Goal: Complete application form: Complete application form

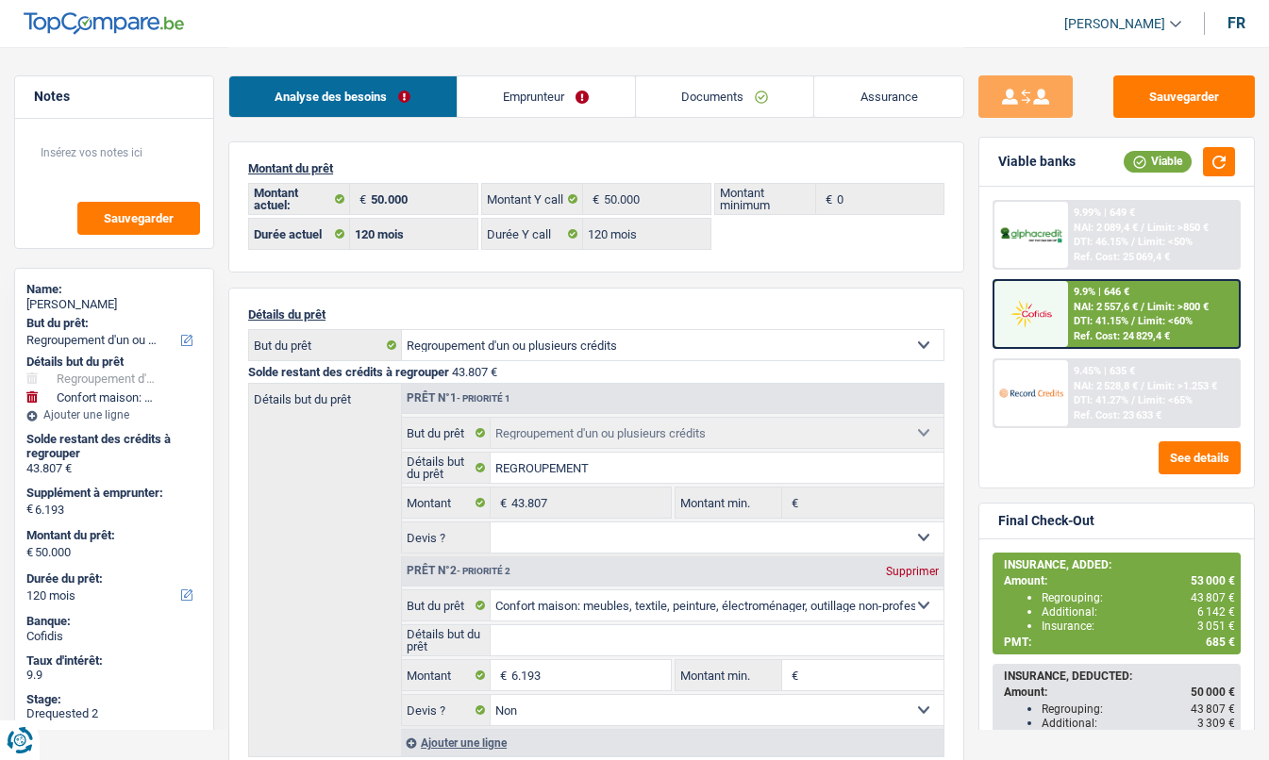
select select "refinancing"
select select "household"
select select "120"
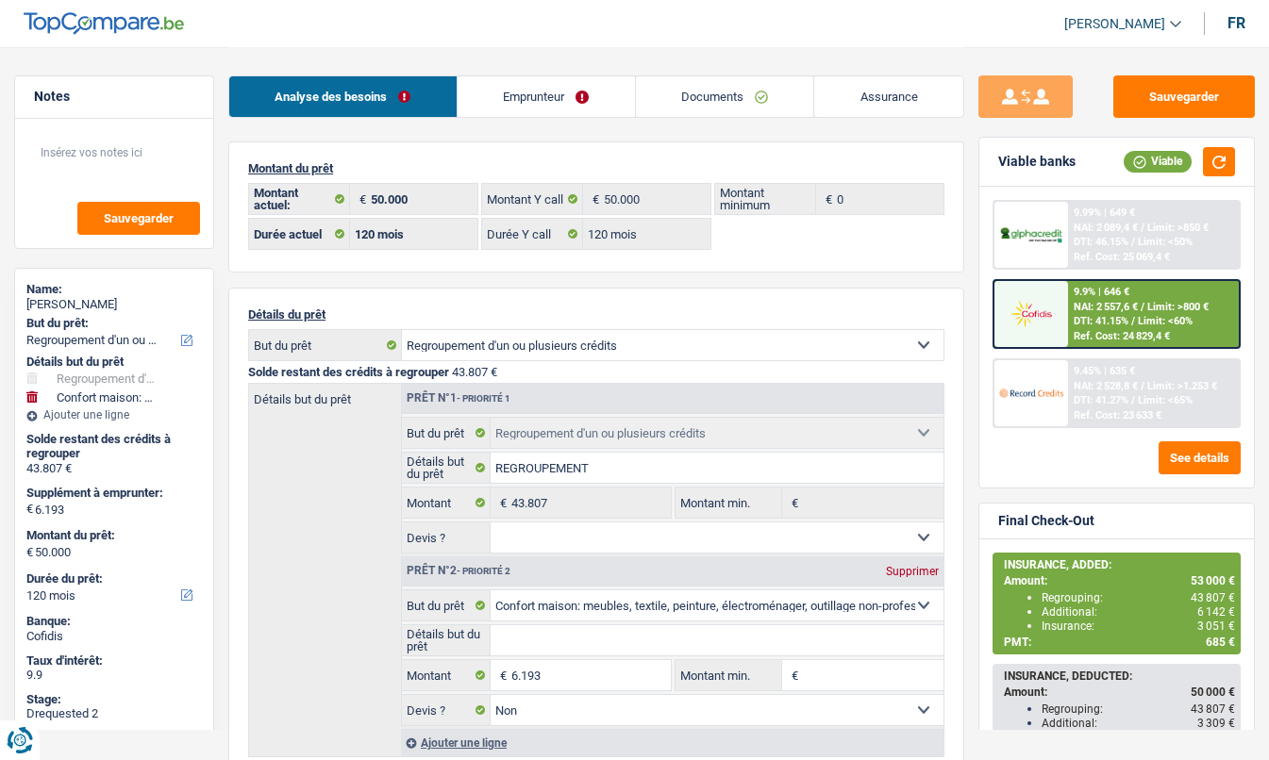
select select "120"
select select "refinancing"
select select "household"
select select "false"
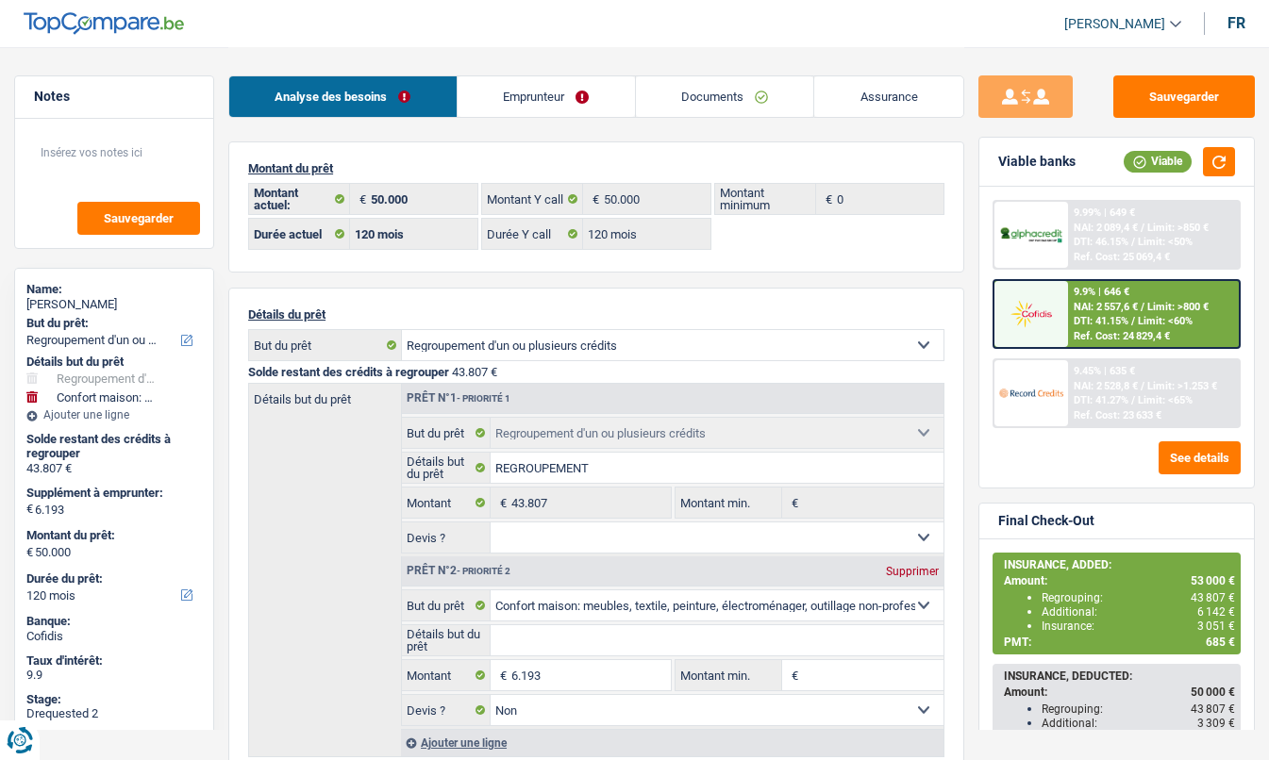
select select "120"
click at [906, 105] on link "Assurance" at bounding box center [888, 96] width 149 height 41
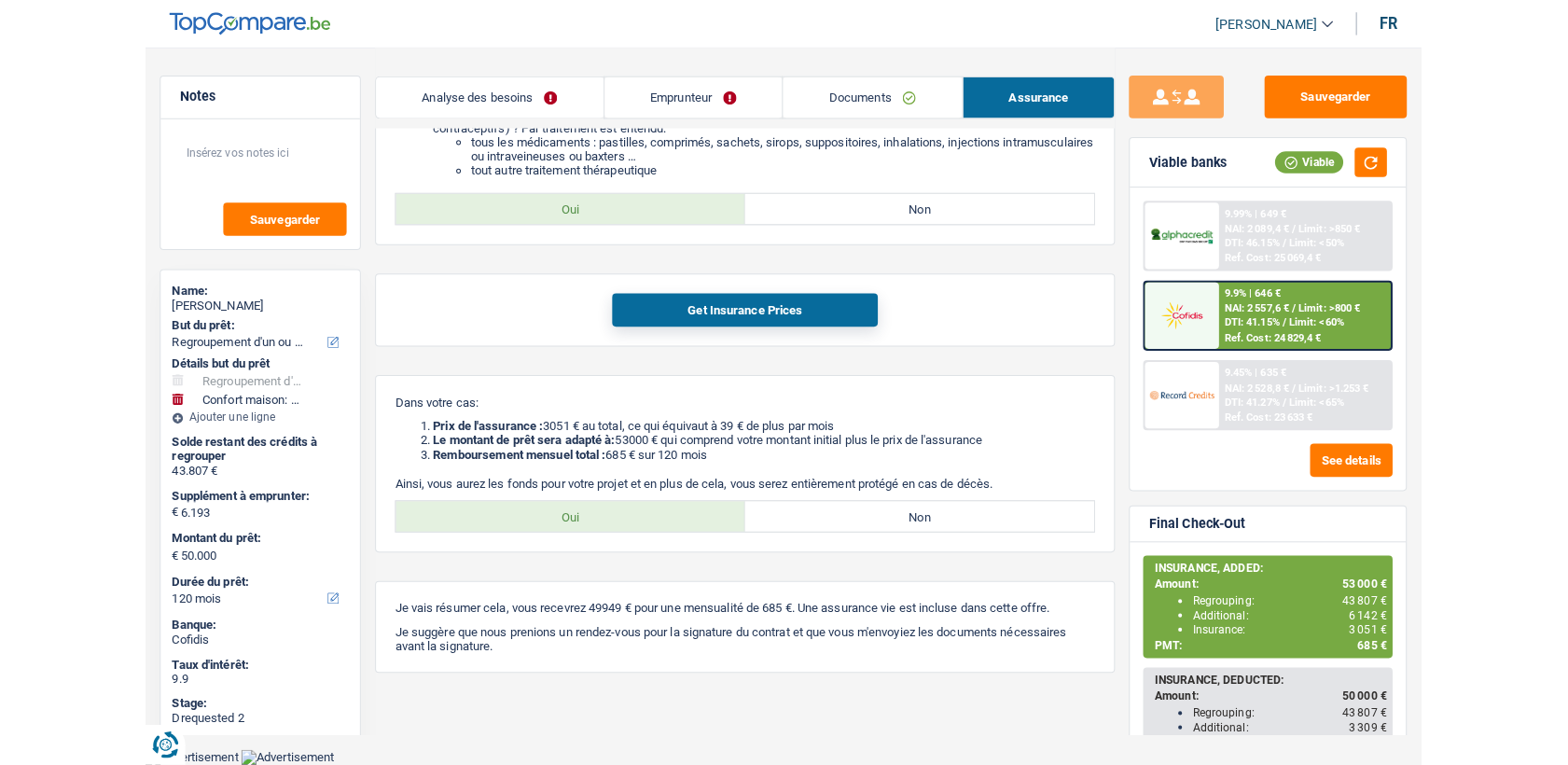
scroll to position [850, 0]
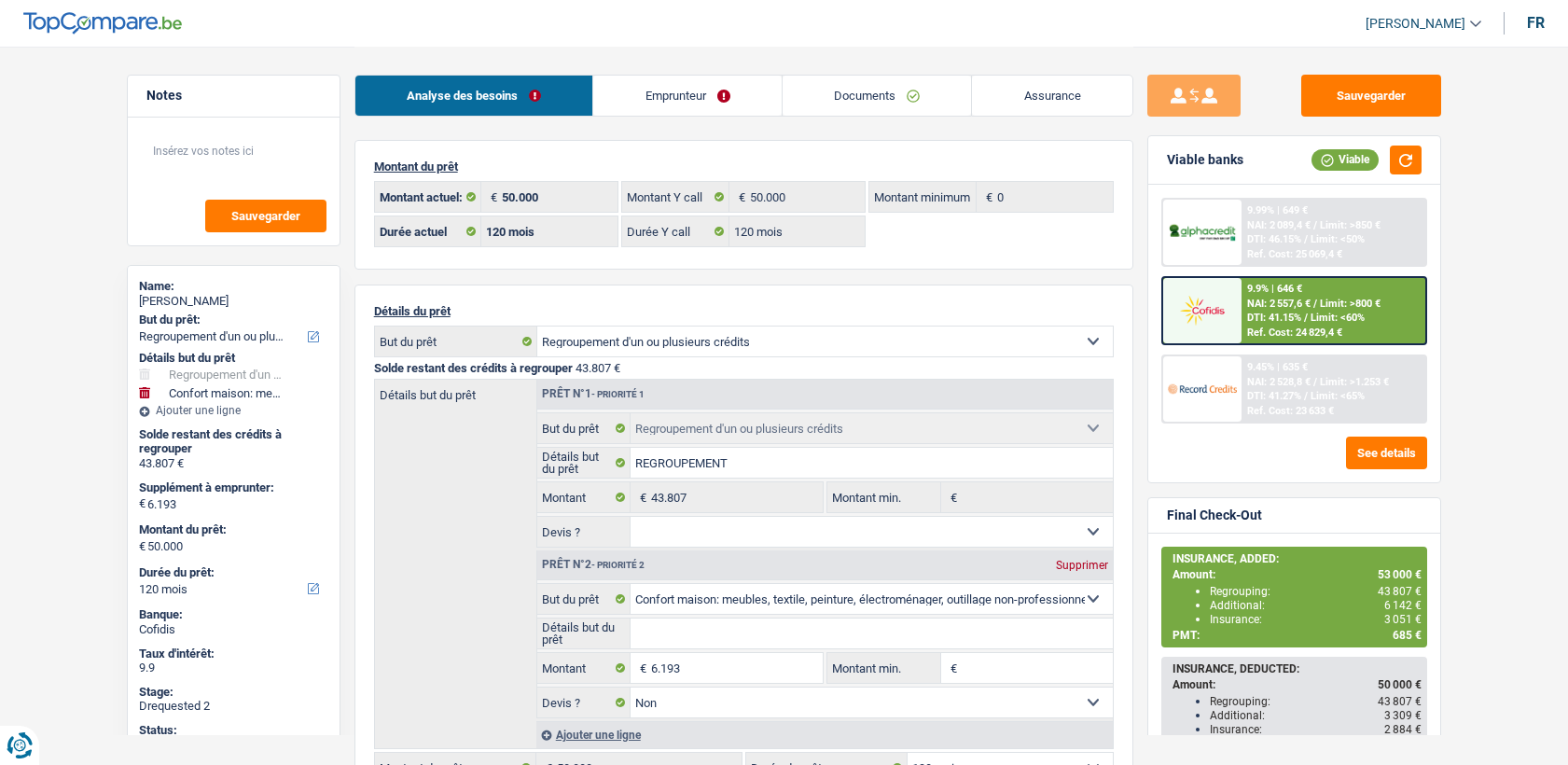
select select "refinancing"
select select "household"
select select "120"
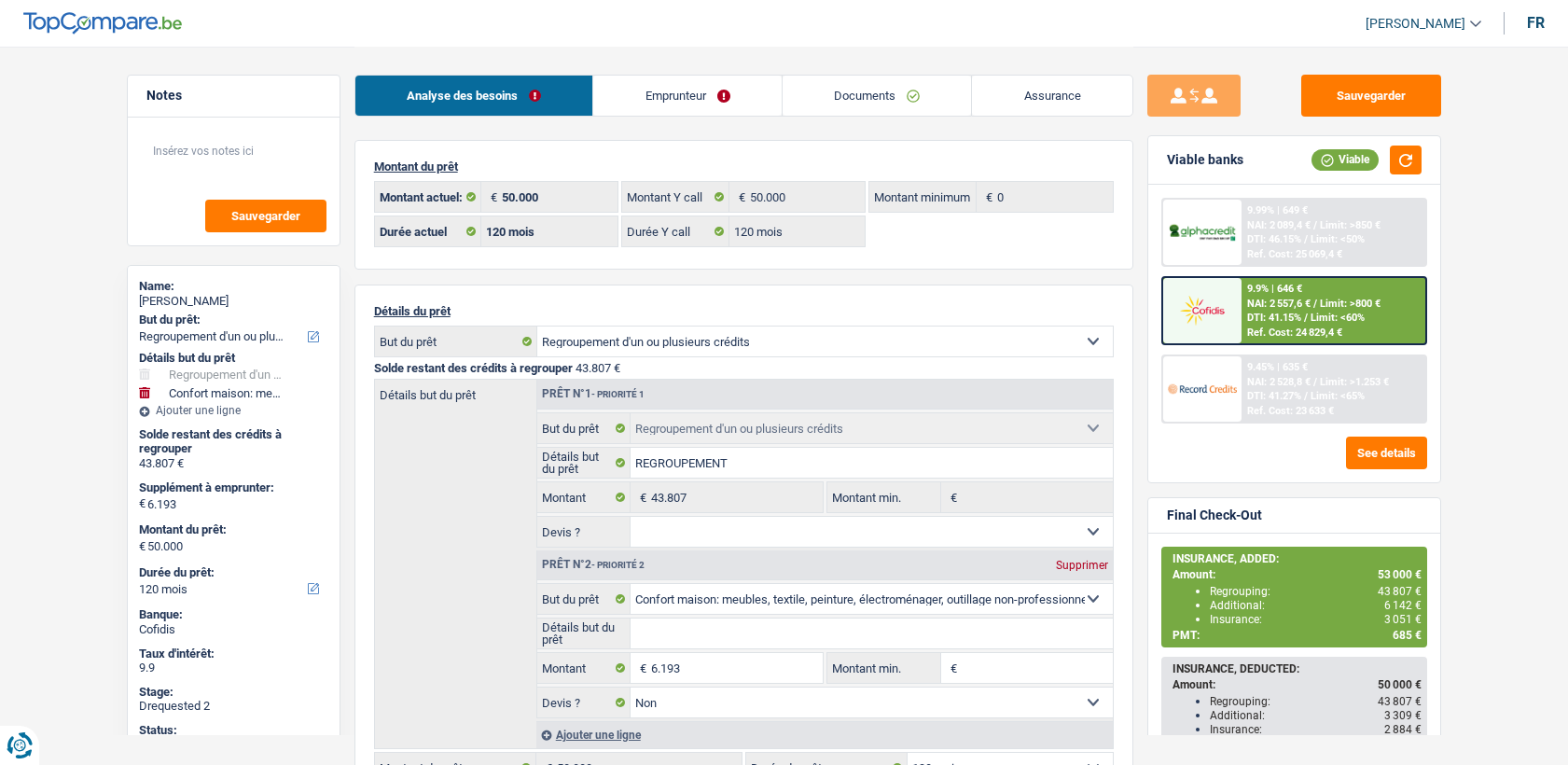
select select "120"
select select "refinancing"
select select "household"
select select "false"
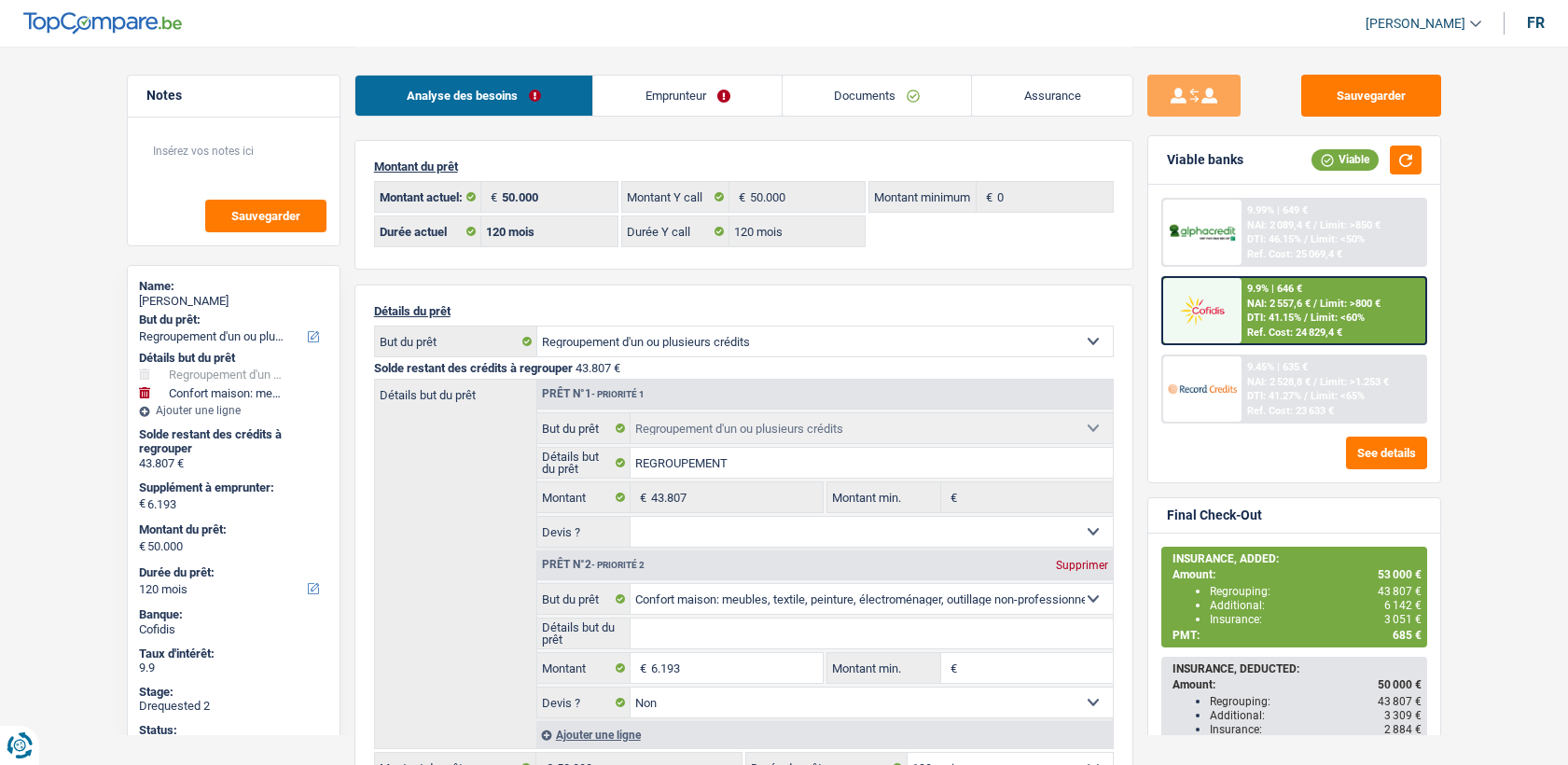
select select "120"
select select "32"
select select "single"
click at [742, 102] on link "Emprunteur" at bounding box center [687, 95] width 189 height 41
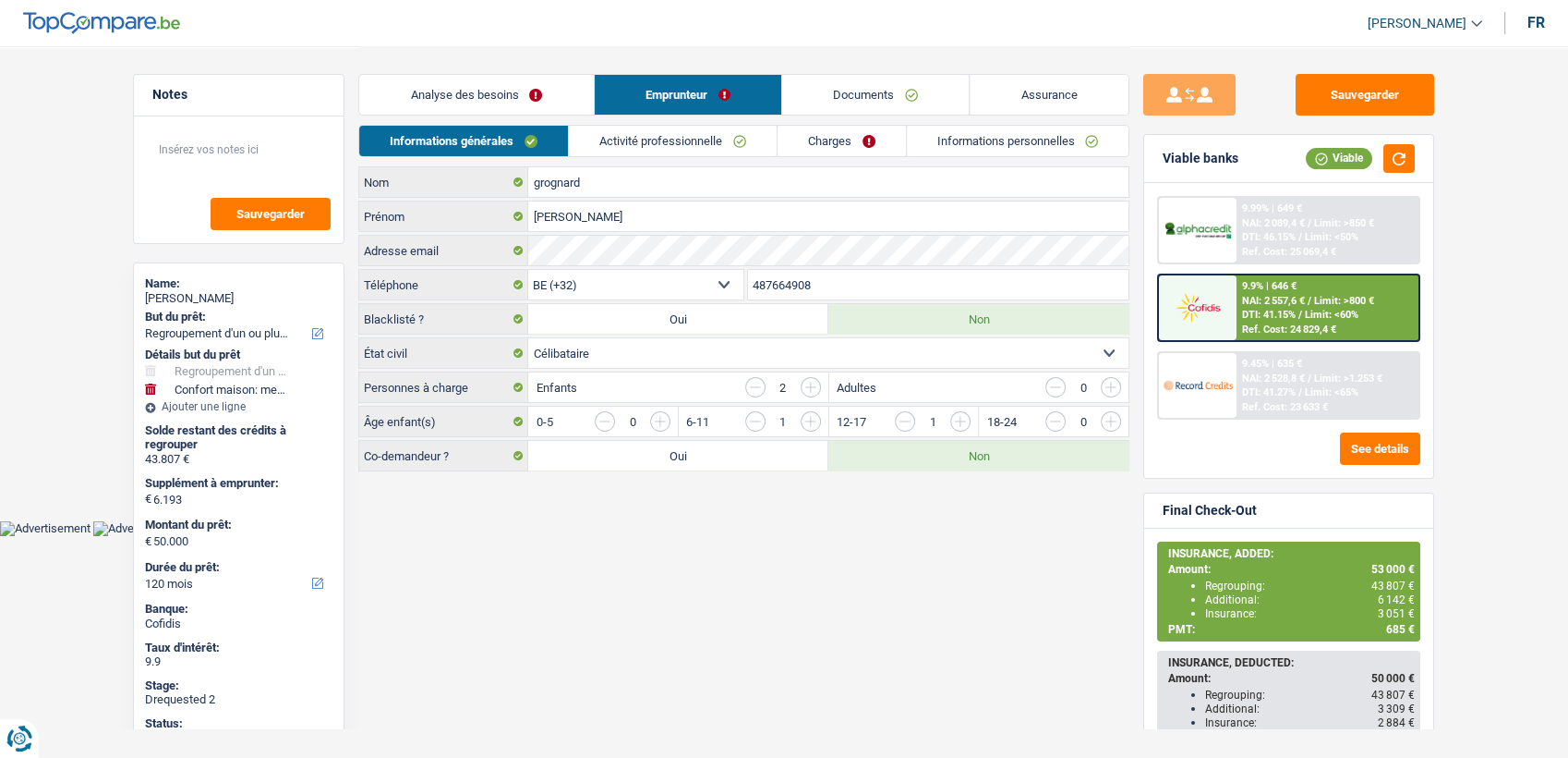
click at [1041, 144] on link "Informations personnelles" at bounding box center [1017, 140] width 222 height 30
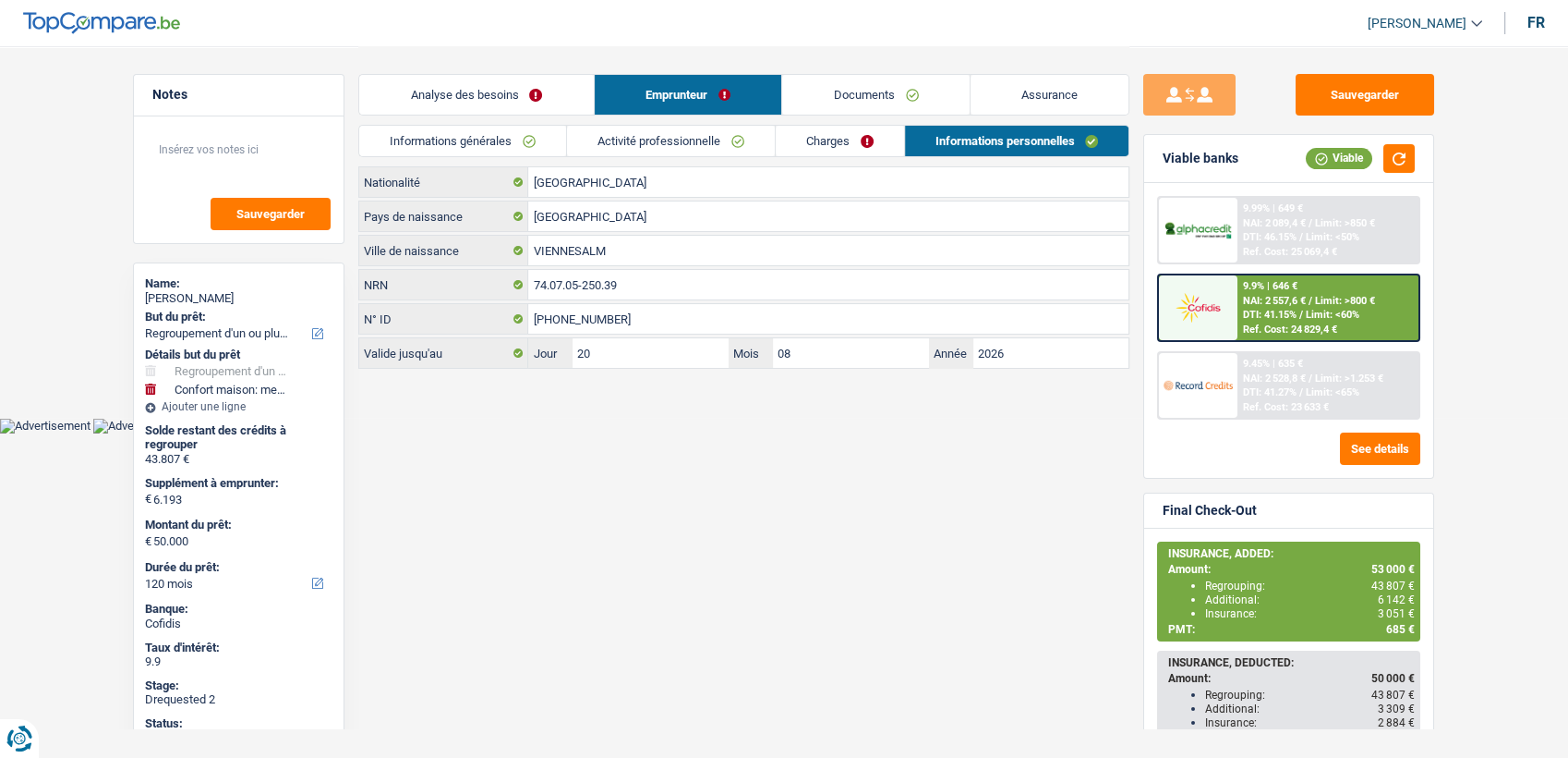
click at [678, 408] on main "Notes Sauvegarder Name: Anne grognard But du prêt: Confort maison: meubles, tex…" at bounding box center [784, 209] width 1568 height 417
click at [751, 143] on link "Activité professionnelle" at bounding box center [670, 140] width 208 height 30
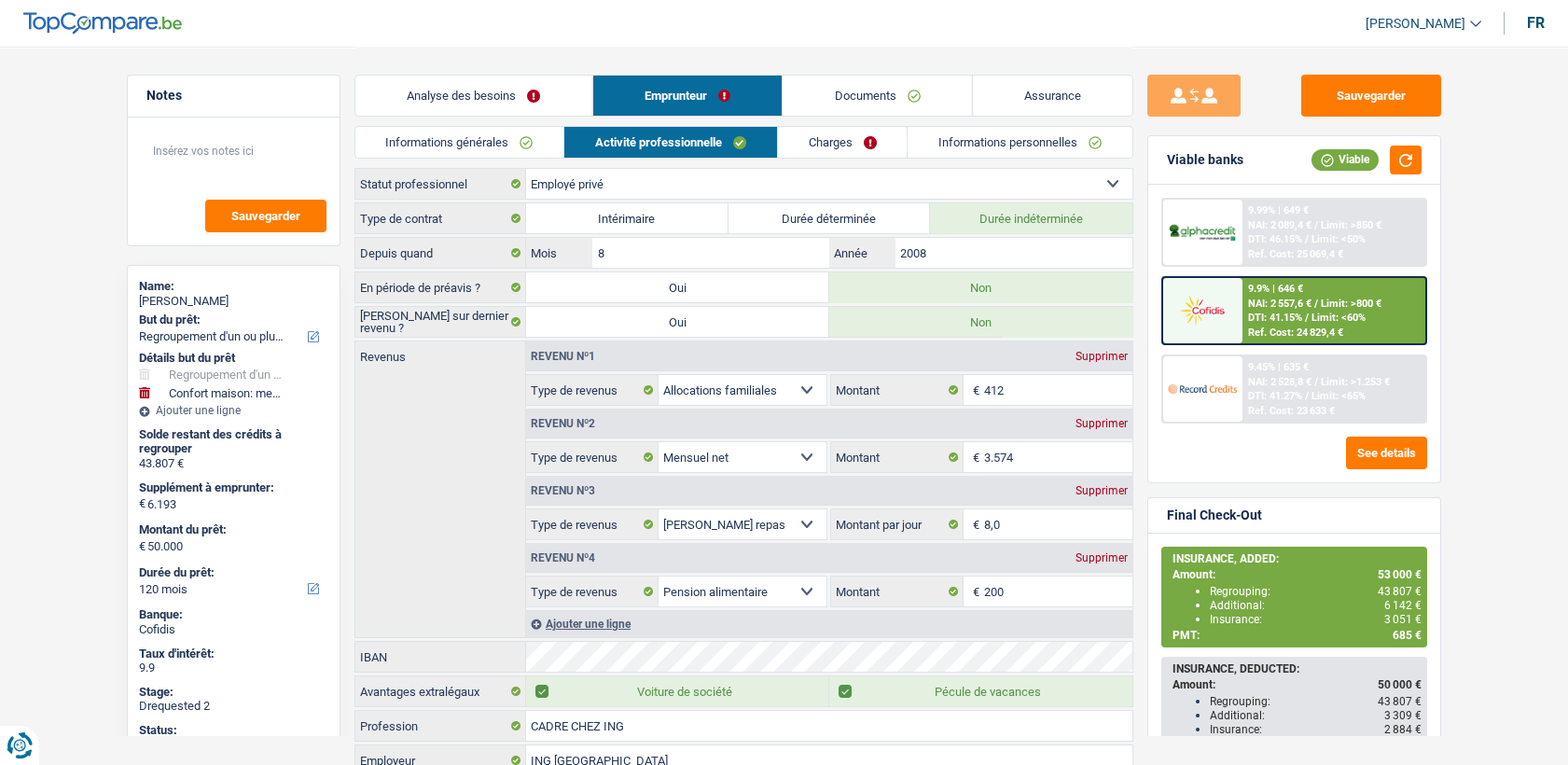
click at [826, 140] on link "Charges" at bounding box center [842, 141] width 130 height 31
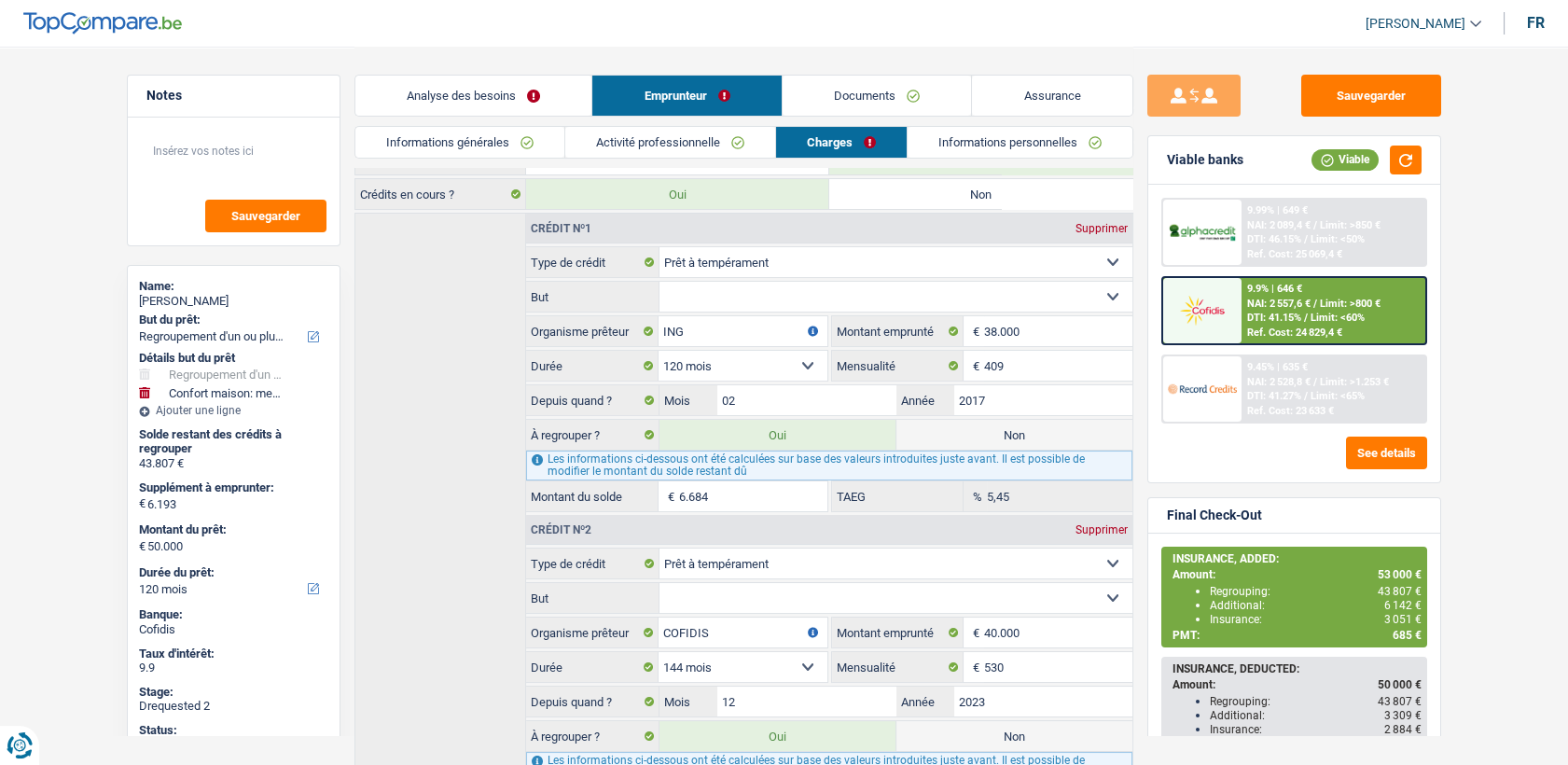
scroll to position [301, 0]
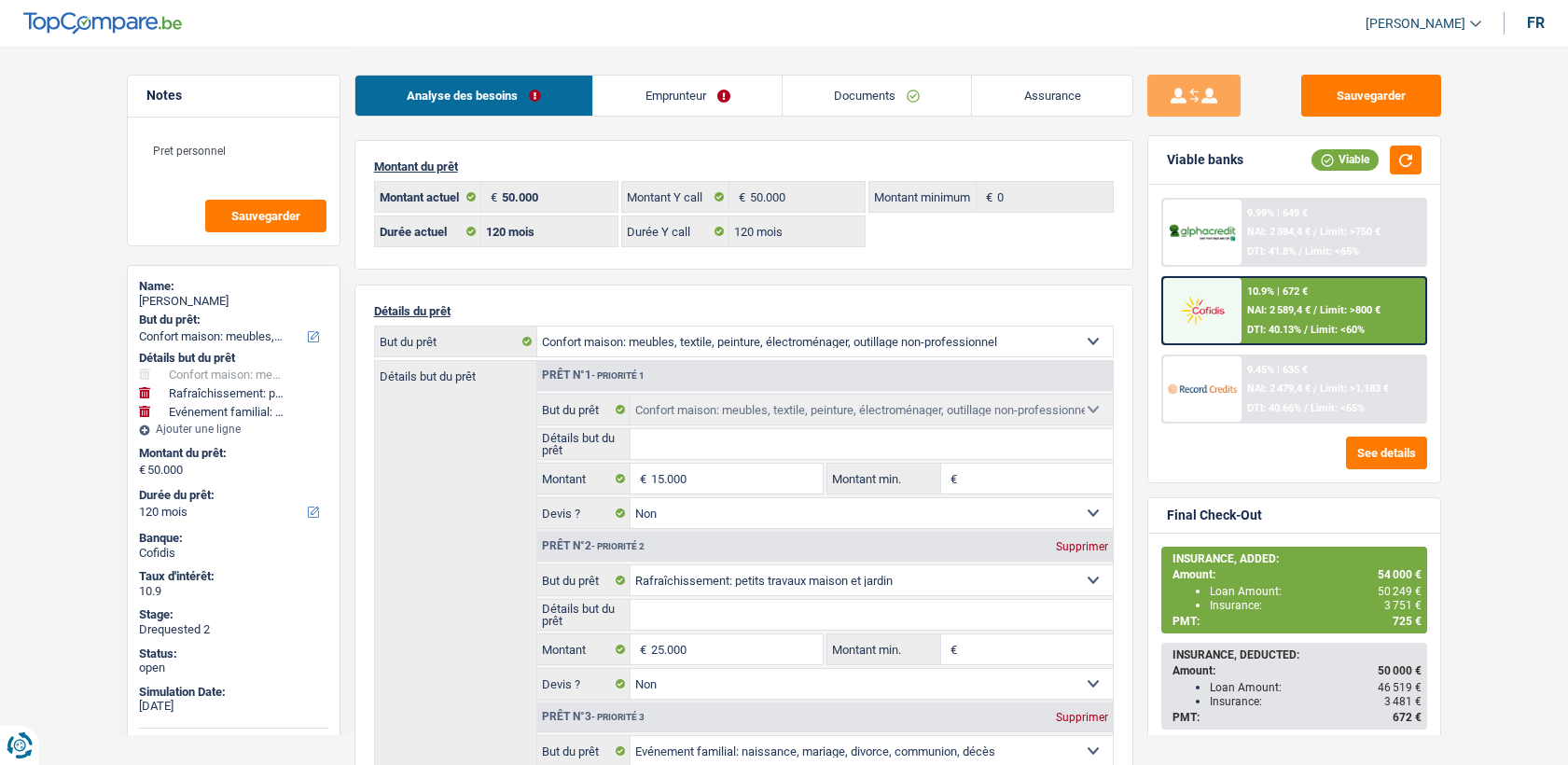
select select "household"
select select "houseOrGarden"
select select "familyEvent"
select select "120"
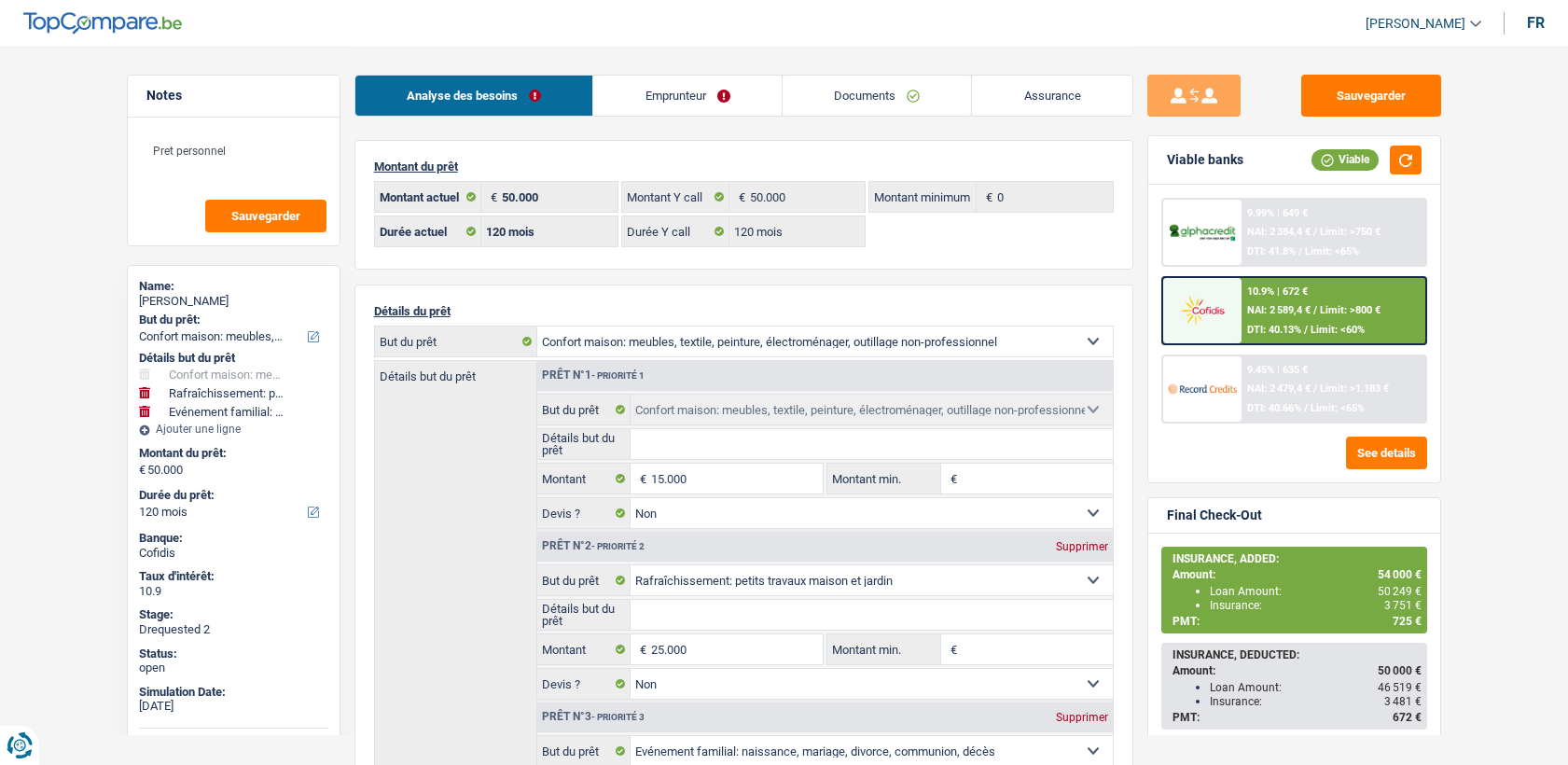
click at [923, 100] on link "Documents" at bounding box center [877, 95] width 190 height 41
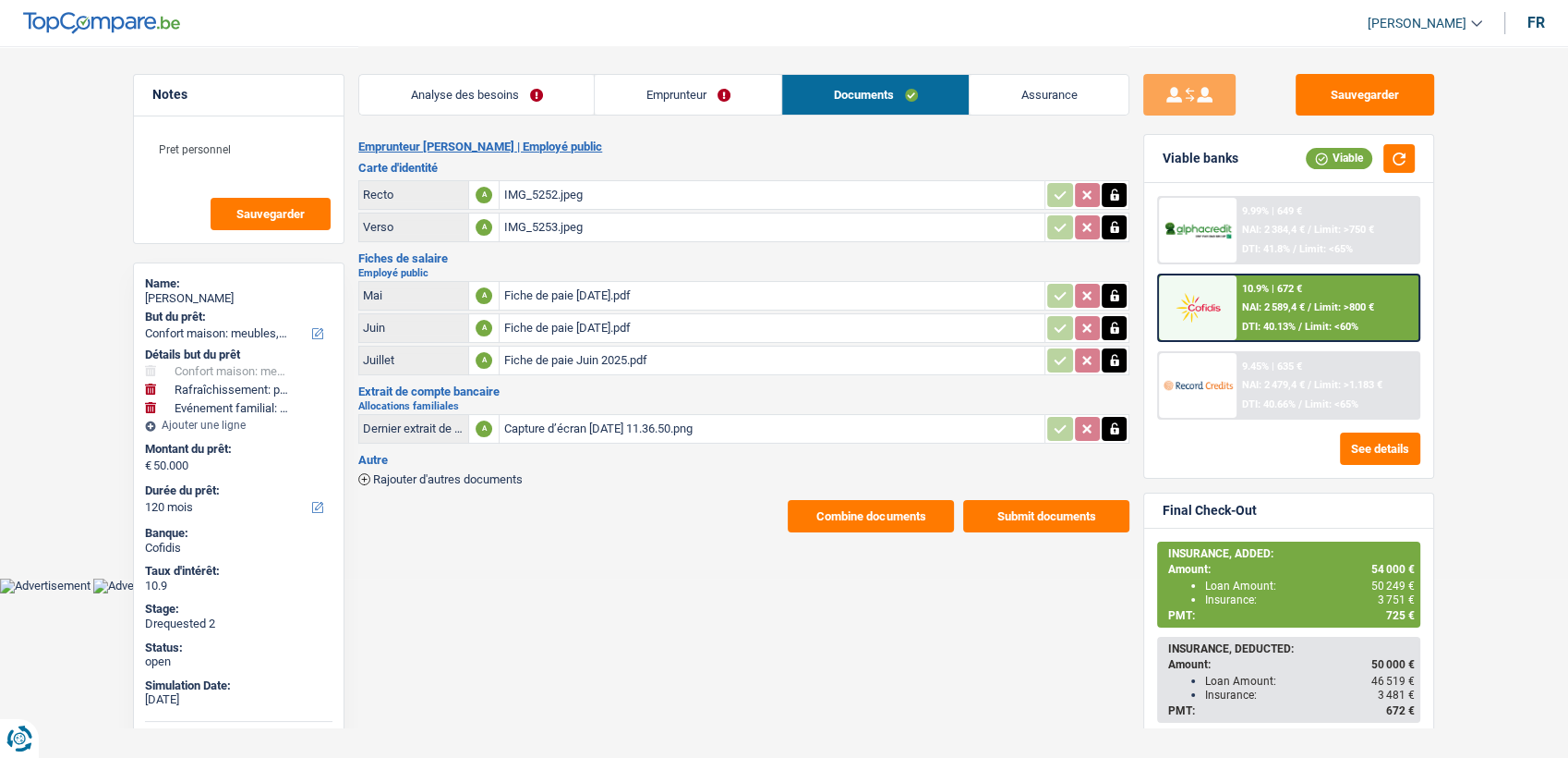
click at [735, 101] on link "Emprunteur" at bounding box center [688, 94] width 187 height 40
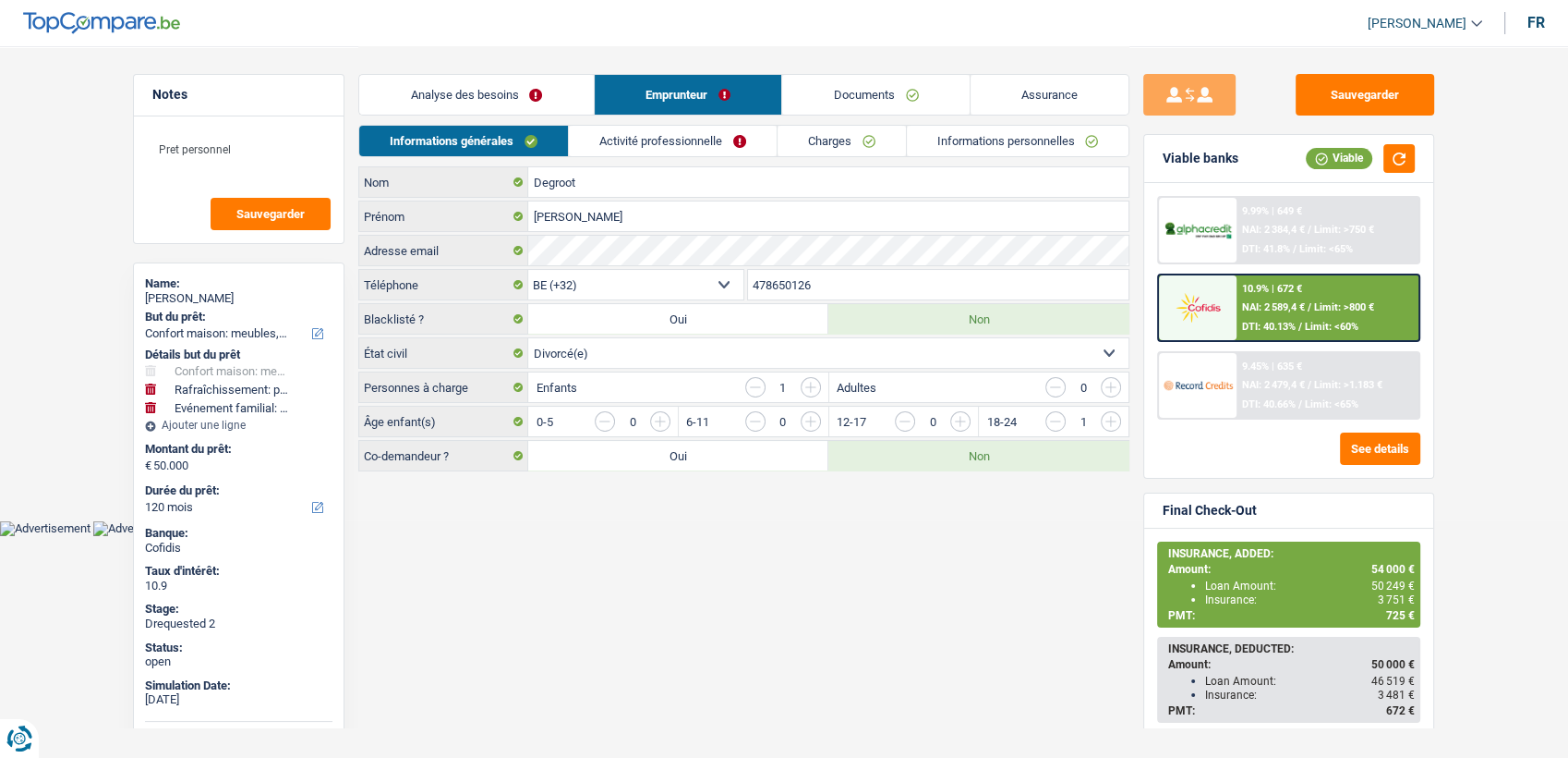
click at [1008, 150] on link "Informations personnelles" at bounding box center [1017, 140] width 222 height 30
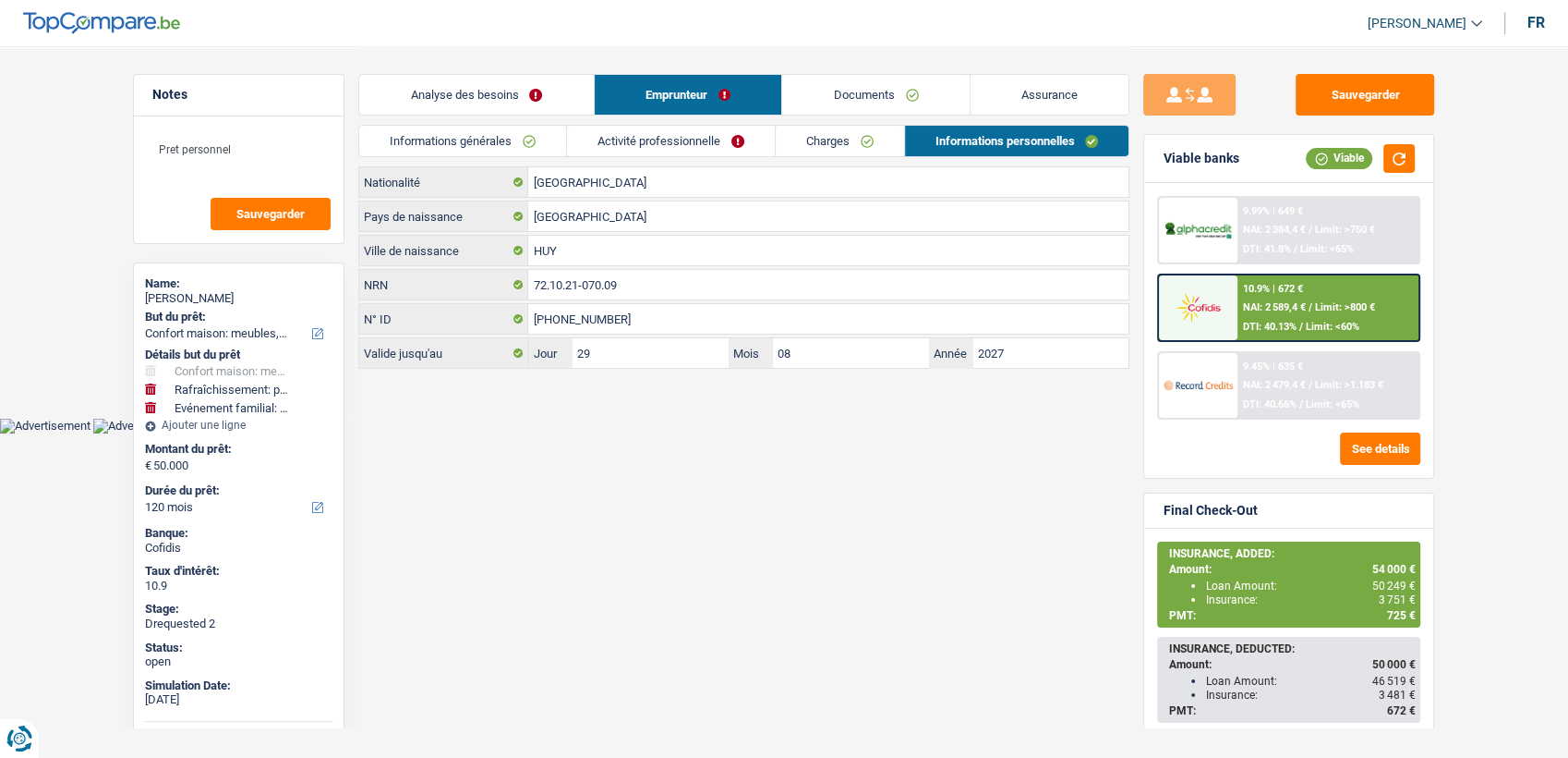
drag, startPoint x: 855, startPoint y: 114, endPoint x: 968, endPoint y: 105, distance: 113.4
click at [856, 114] on link "Documents" at bounding box center [876, 94] width 188 height 40
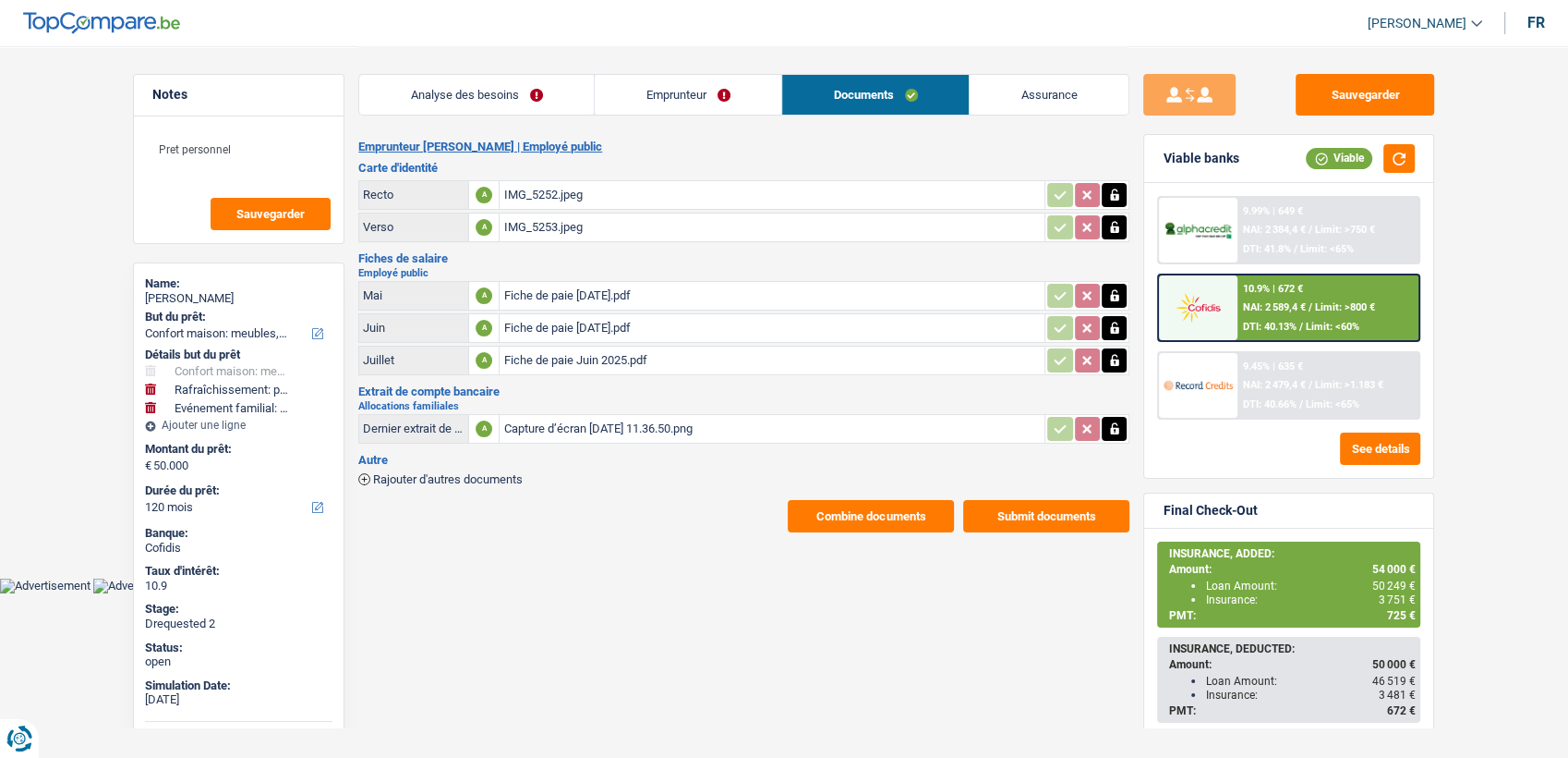
click at [978, 105] on link "Assurance" at bounding box center [1049, 94] width 159 height 40
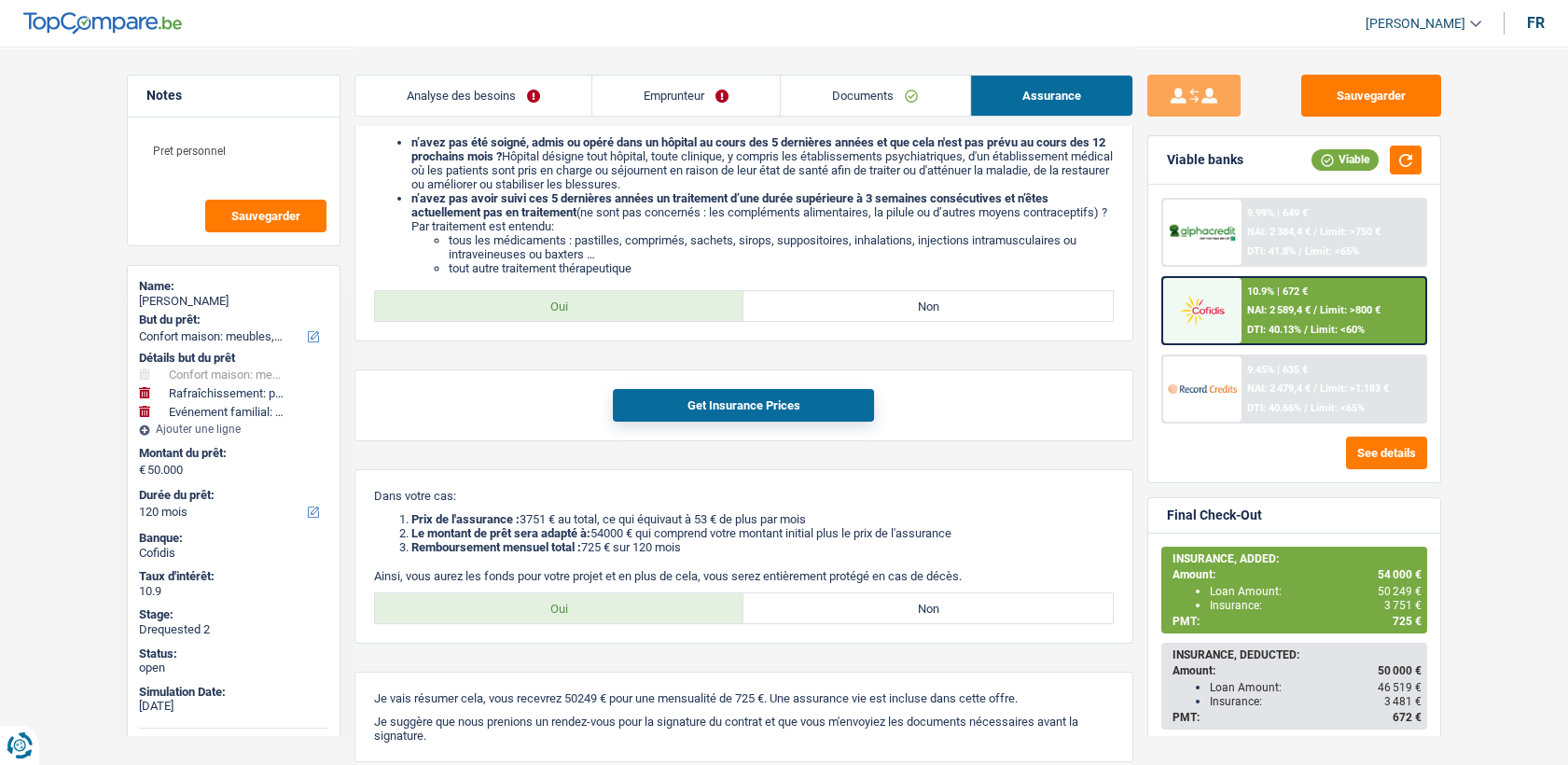
scroll to position [850, 0]
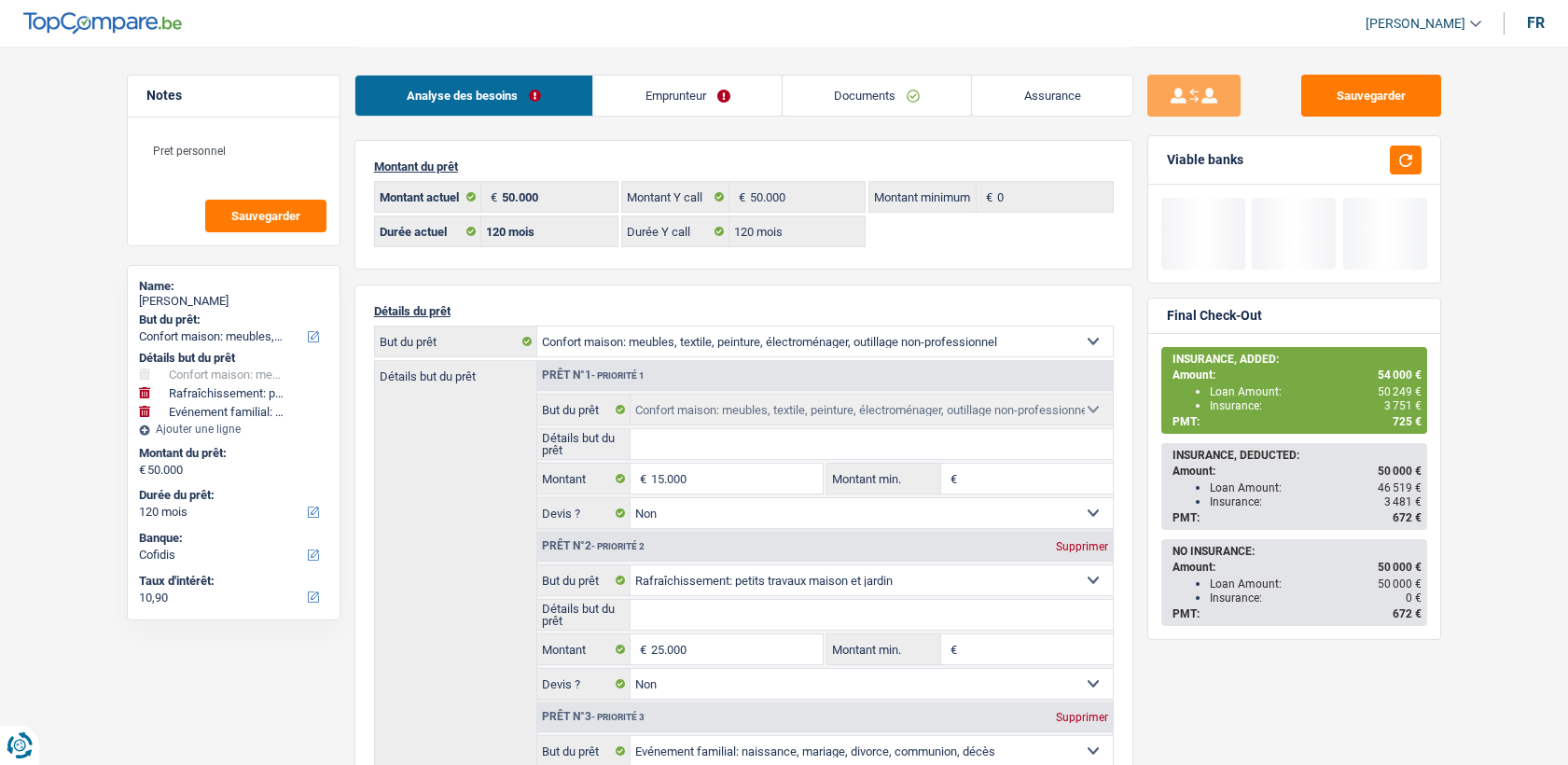
select select "household"
select select "houseOrGarden"
select select "familyEvent"
select select "120"
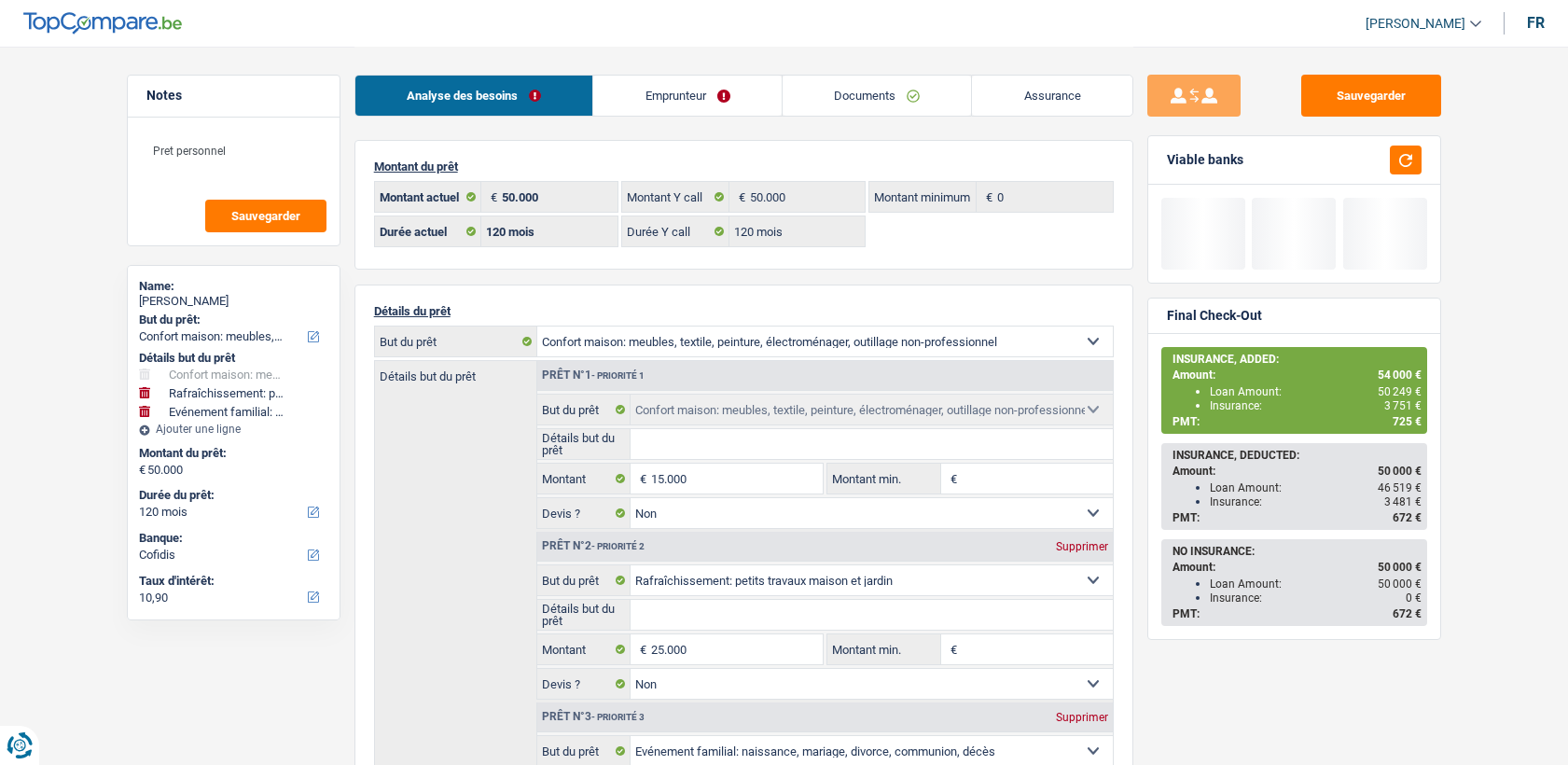
select select "120"
select select "household"
select select "false"
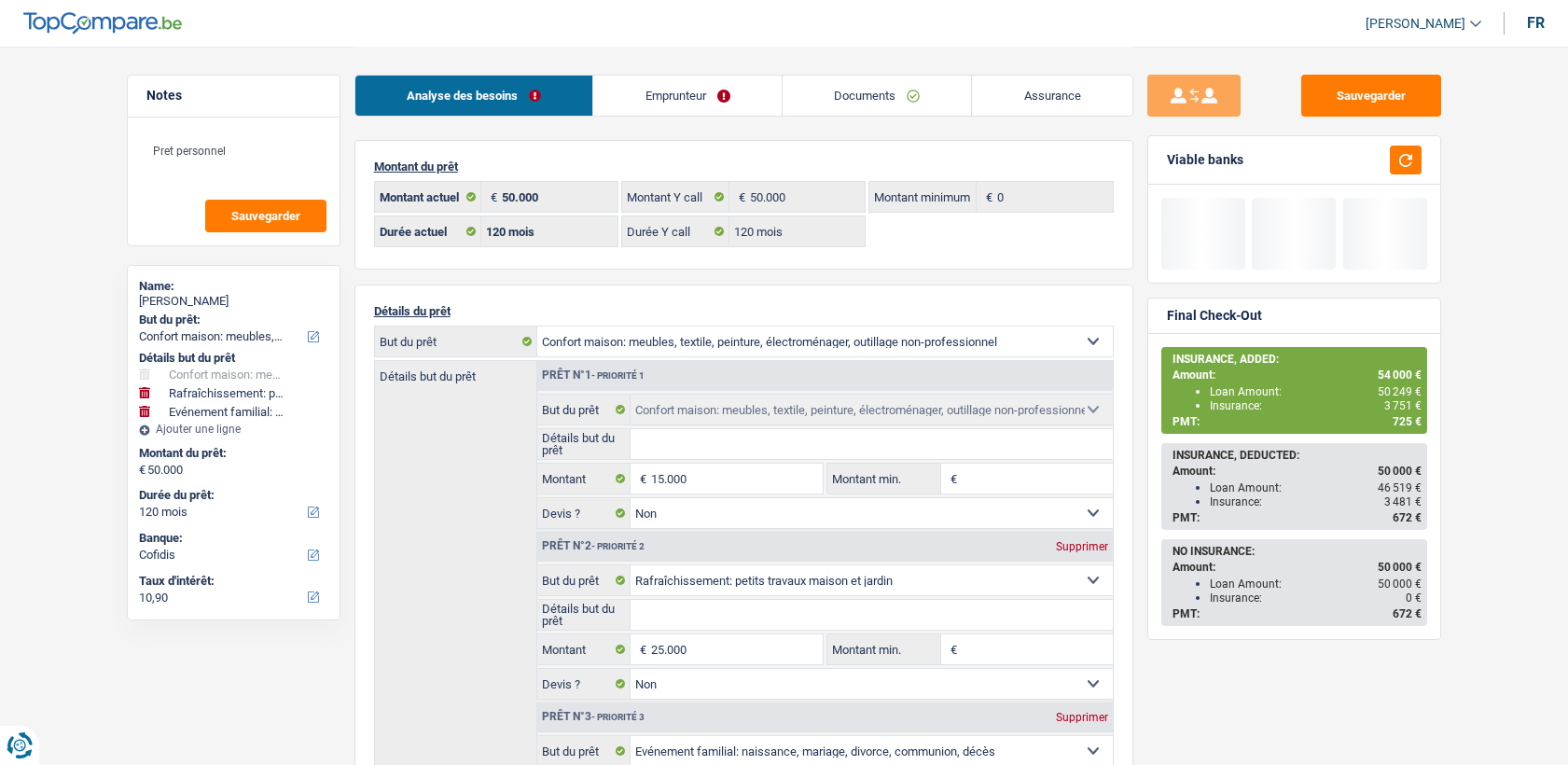
select select "houseOrGarden"
select select "false"
select select "familyEvent"
select select "120"
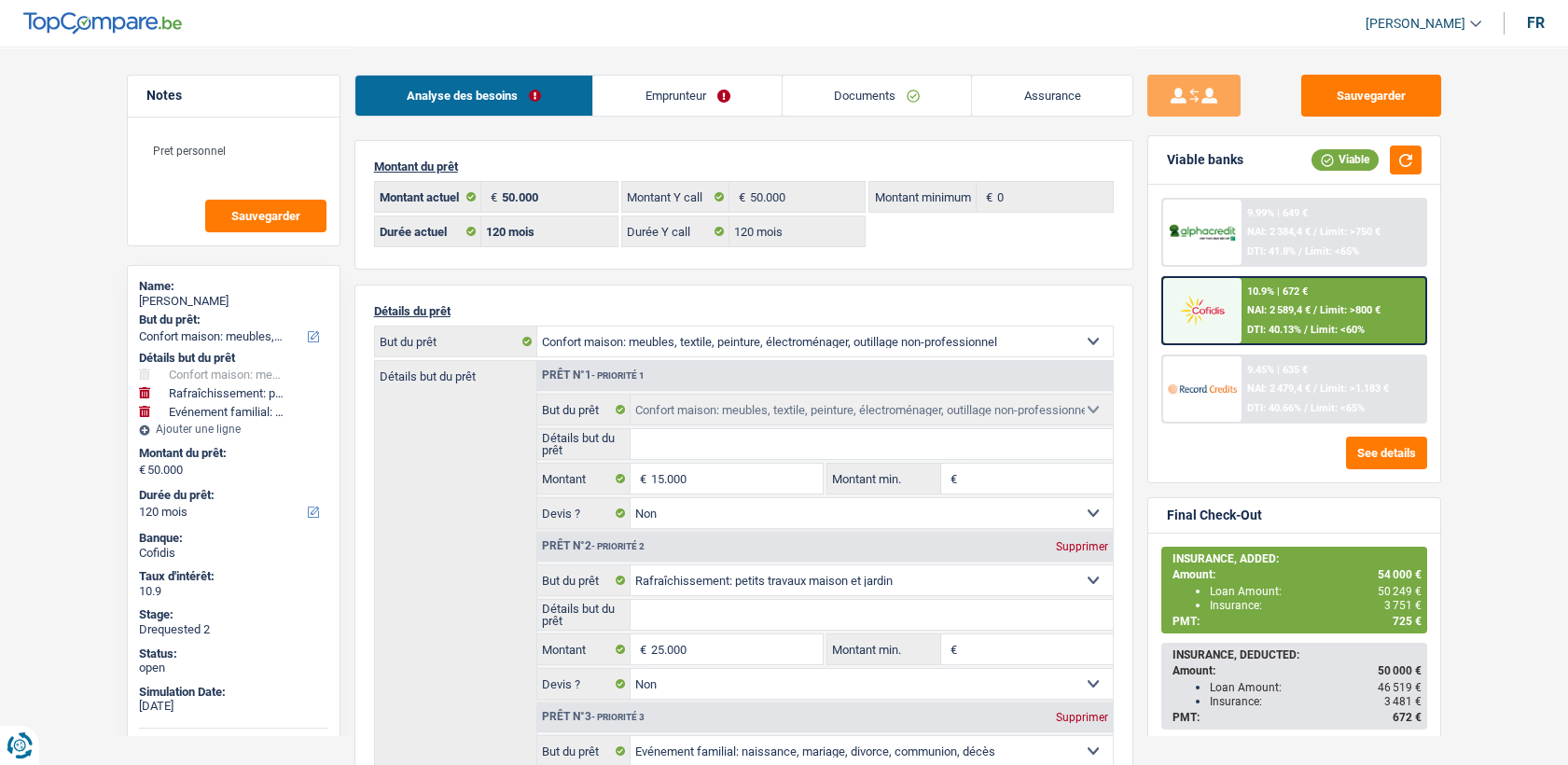
click at [696, 108] on link "Emprunteur" at bounding box center [687, 95] width 189 height 41
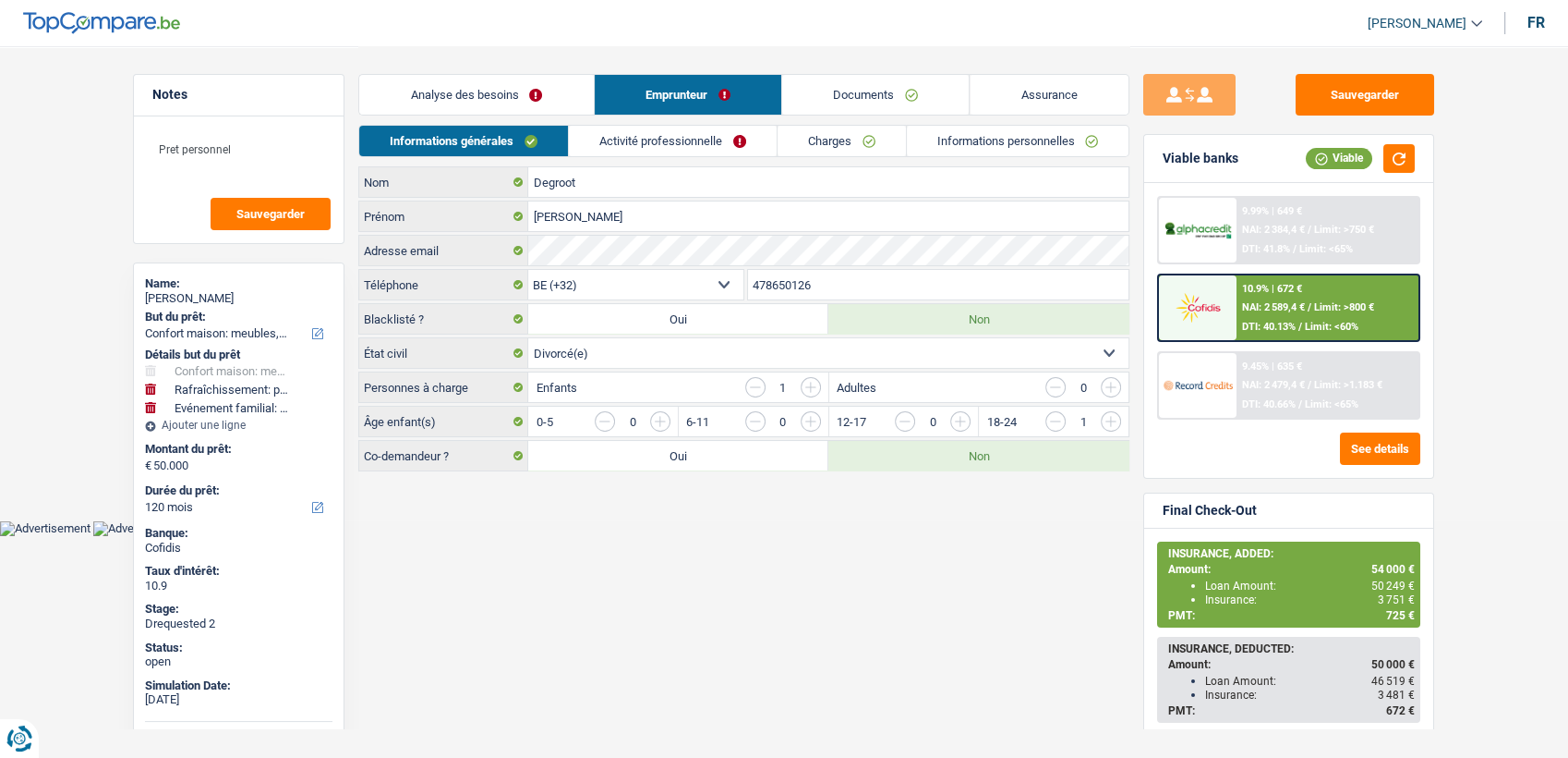
click at [1042, 143] on link "Informations personnelles" at bounding box center [1017, 140] width 222 height 30
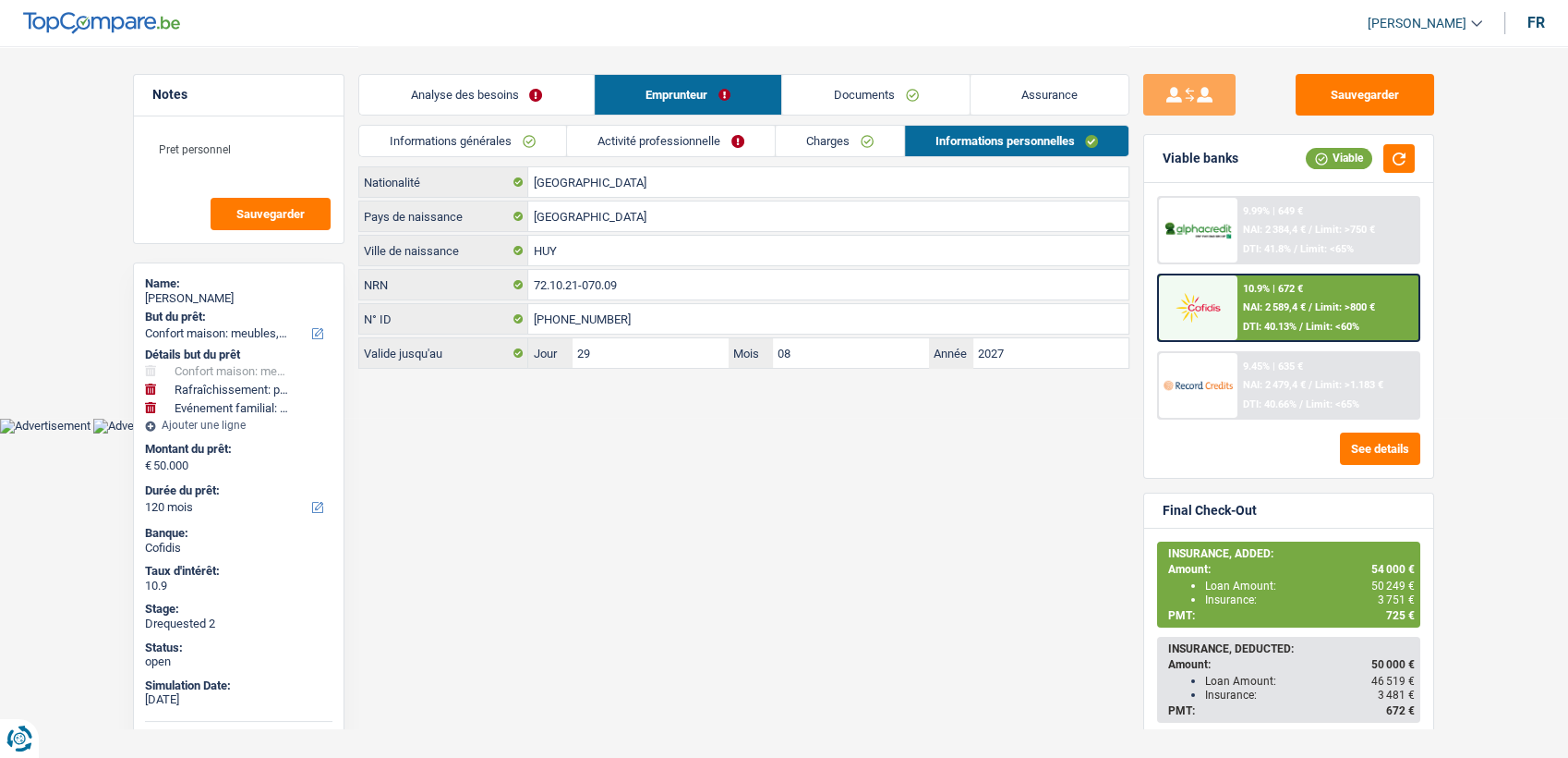
click at [498, 135] on link "Informations générales" at bounding box center [462, 140] width 207 height 30
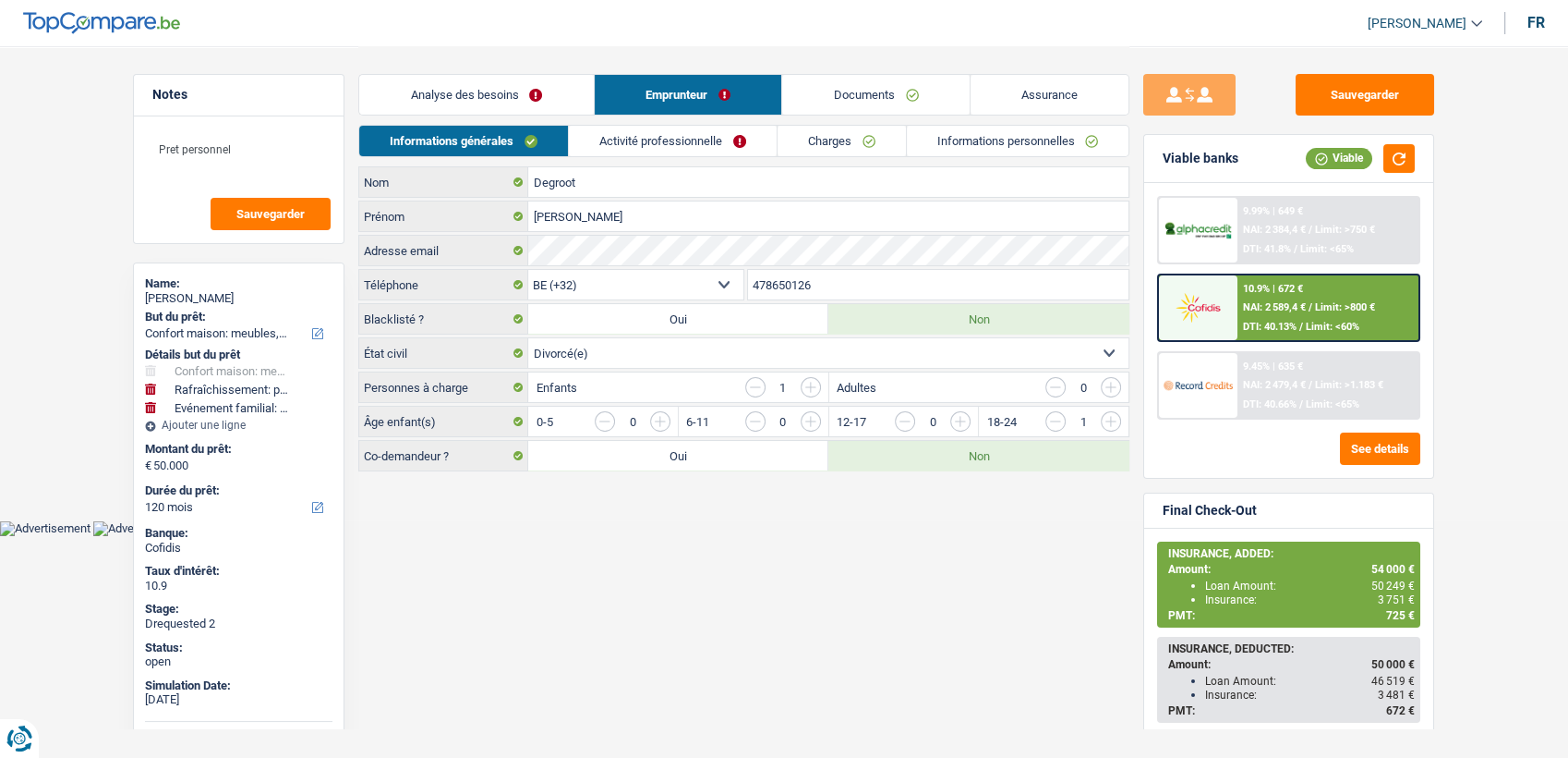
click at [692, 140] on link "Activité professionnelle" at bounding box center [672, 140] width 208 height 30
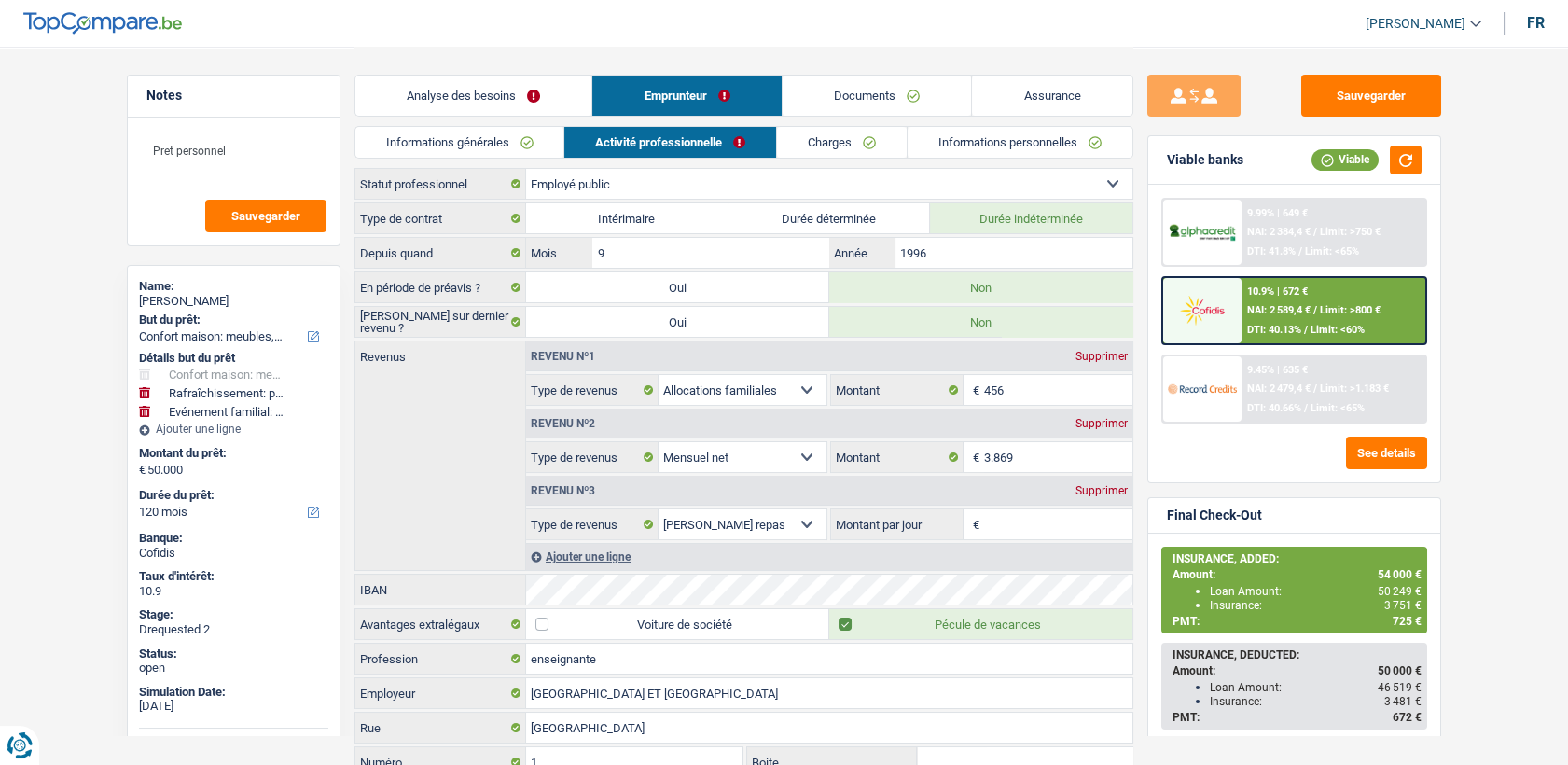
click at [997, 147] on link "Informations personnelles" at bounding box center [1019, 141] width 224 height 31
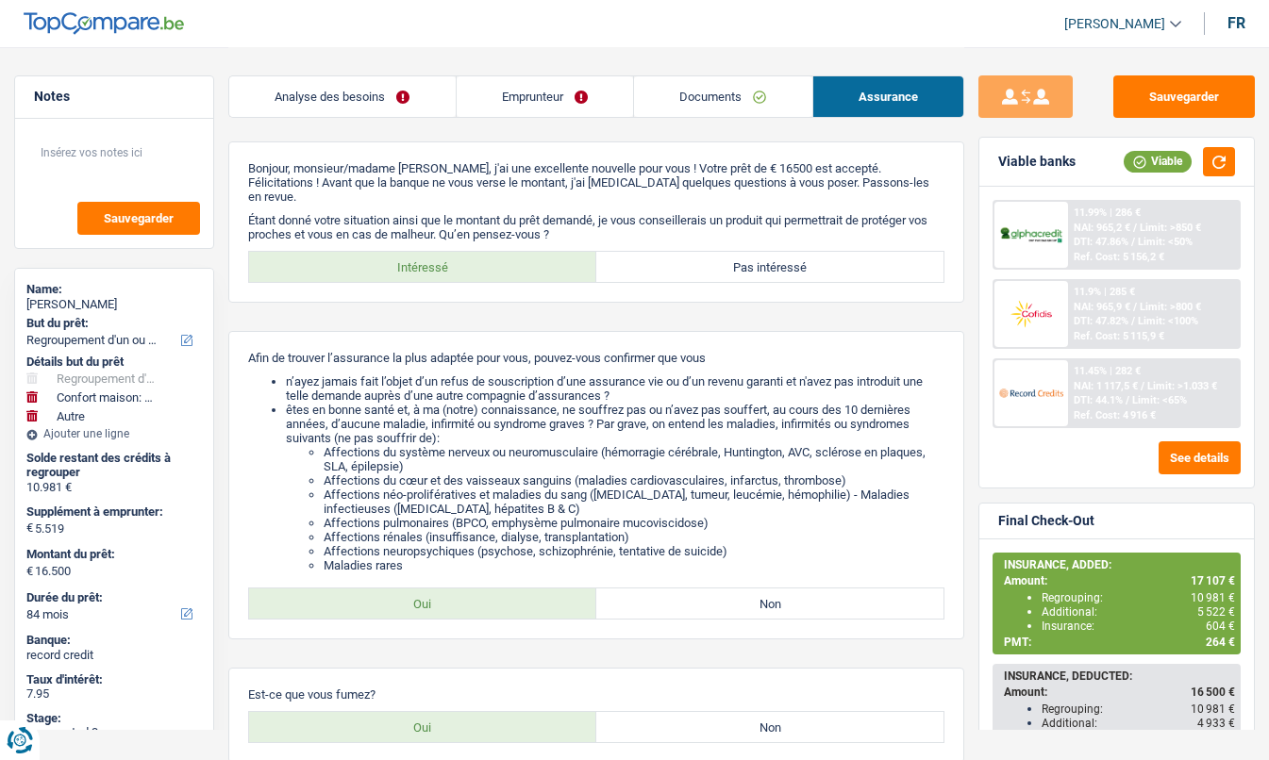
select select "refinancing"
select select "household"
select select "other"
select select "84"
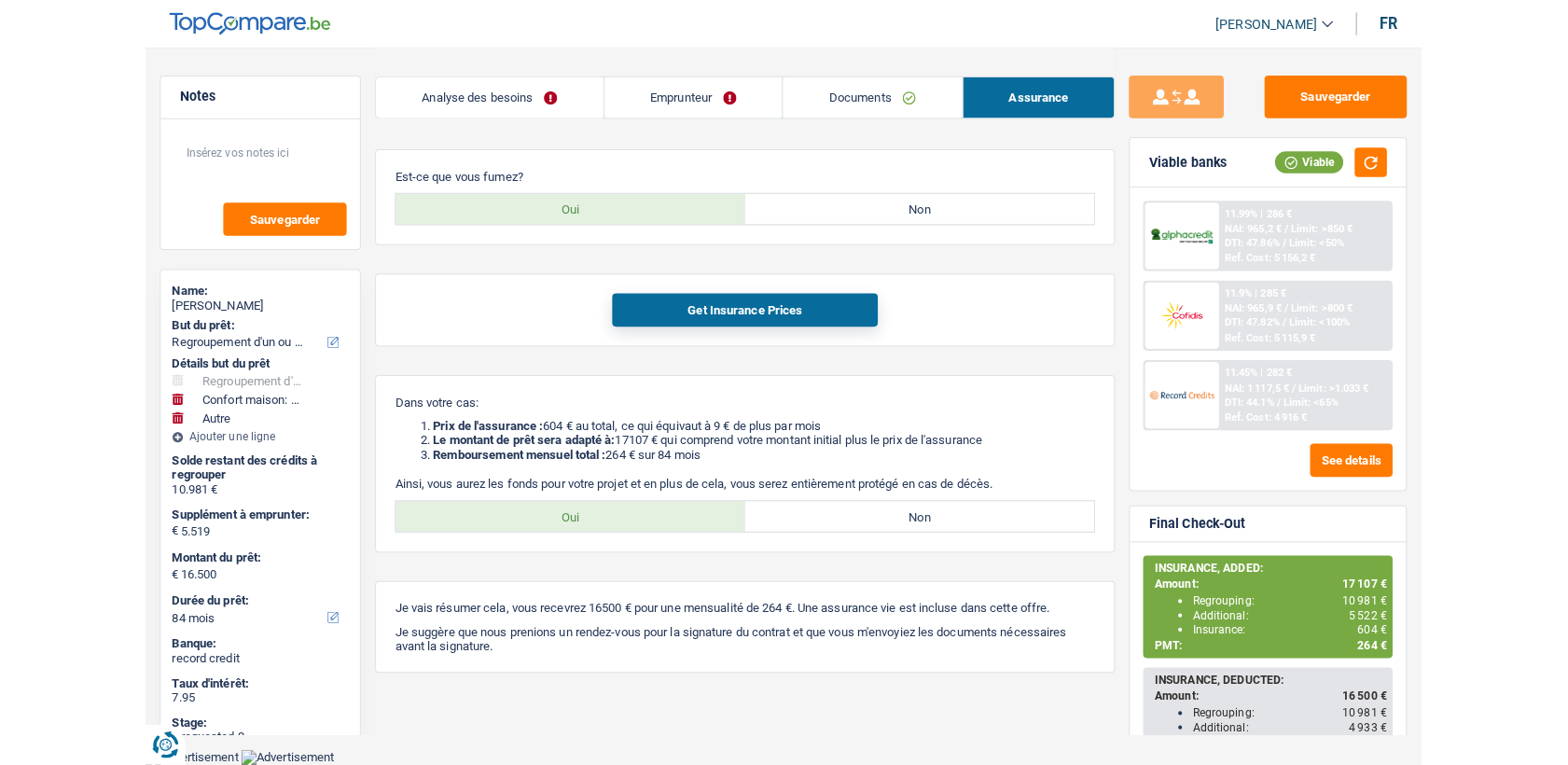
scroll to position [509, 0]
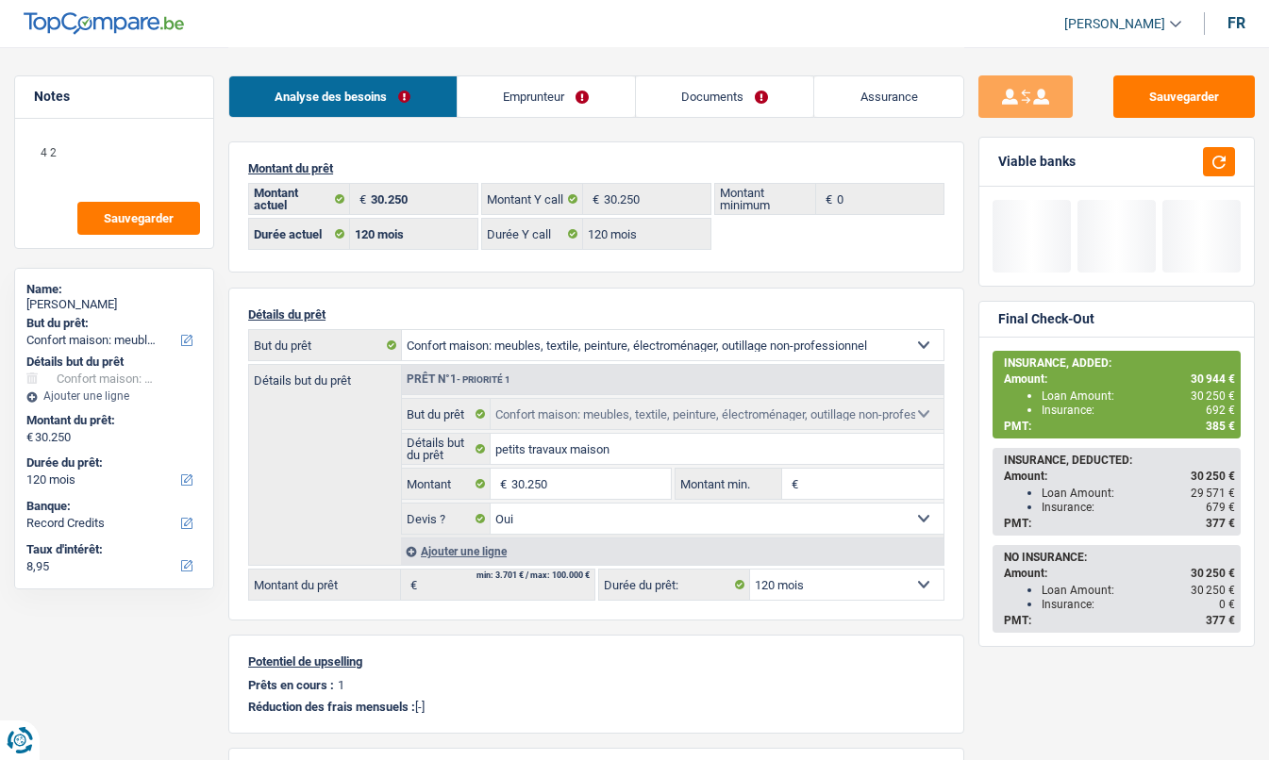
select select "household"
select select "120"
select select "record credits"
select select "120"
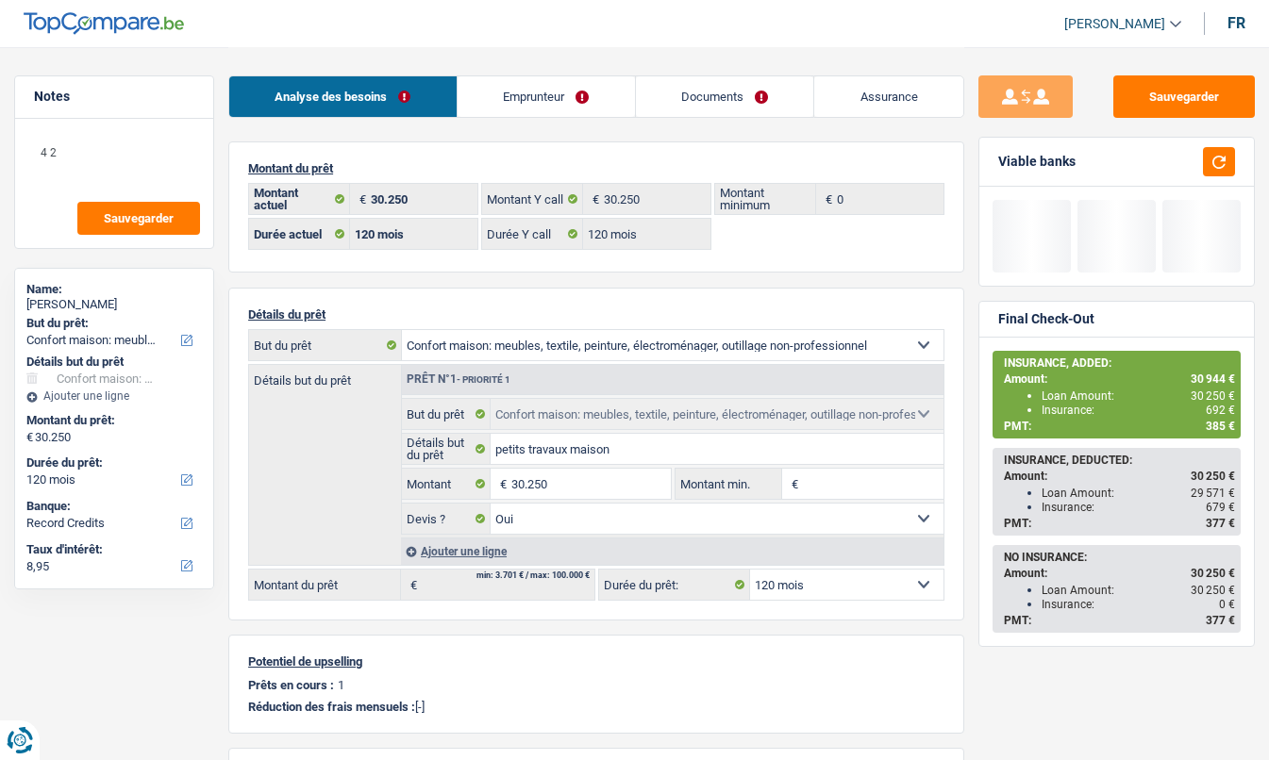
select select "120"
select select "household"
select select "yes"
select select "120"
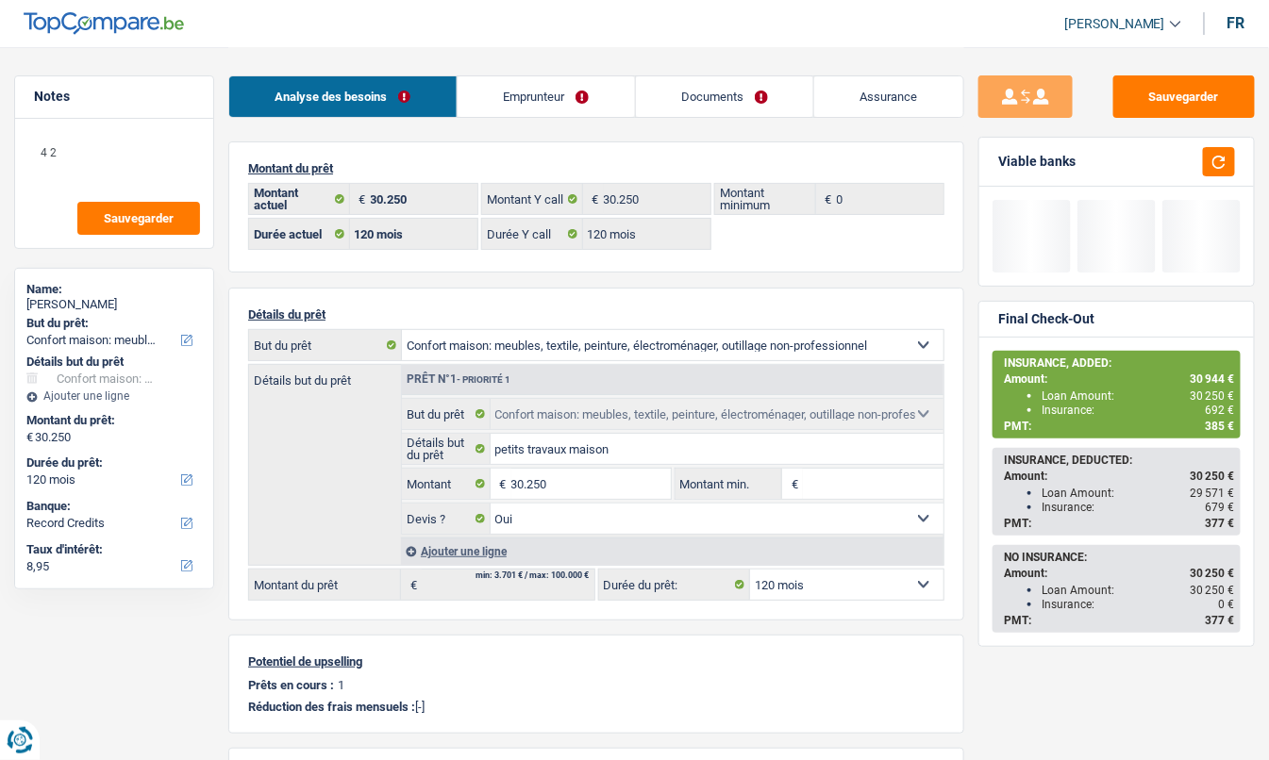
drag, startPoint x: 0, startPoint y: 0, endPoint x: 852, endPoint y: 85, distance: 856.1
click at [852, 85] on link "Assurance" at bounding box center [888, 96] width 149 height 41
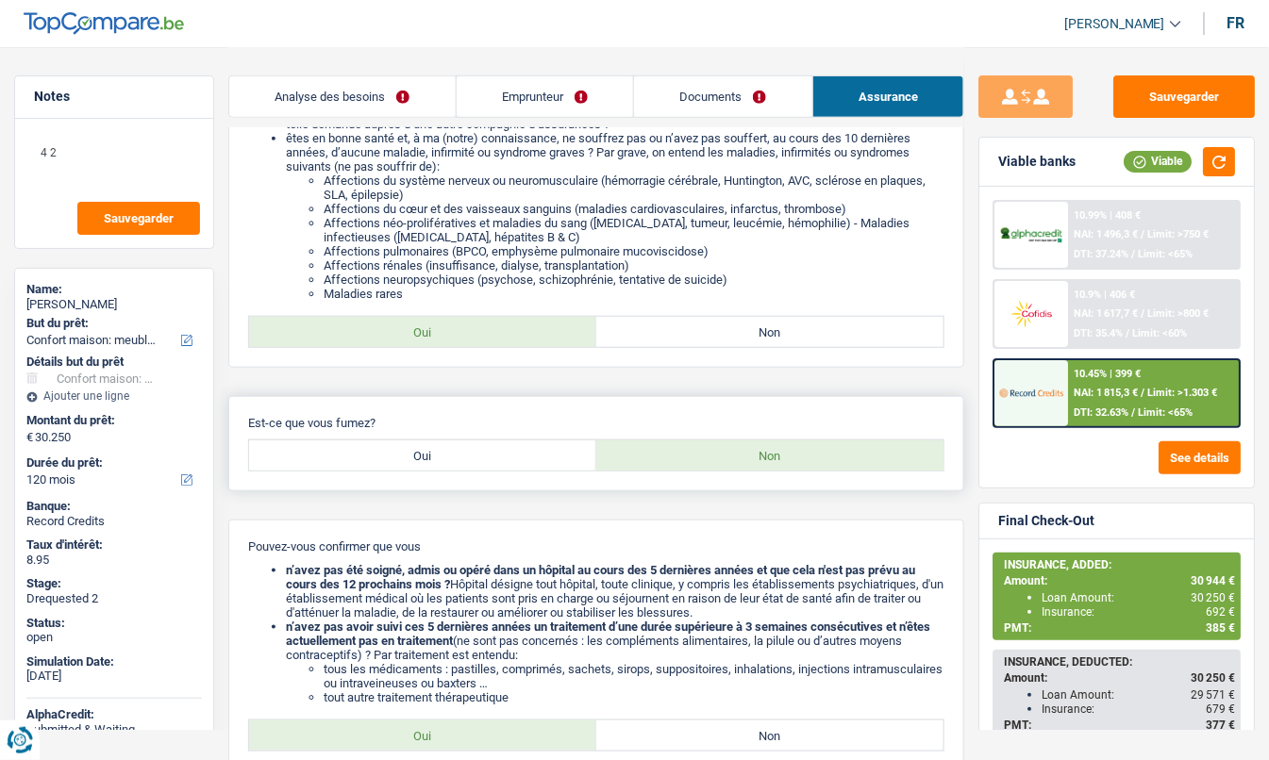
scroll to position [524, 0]
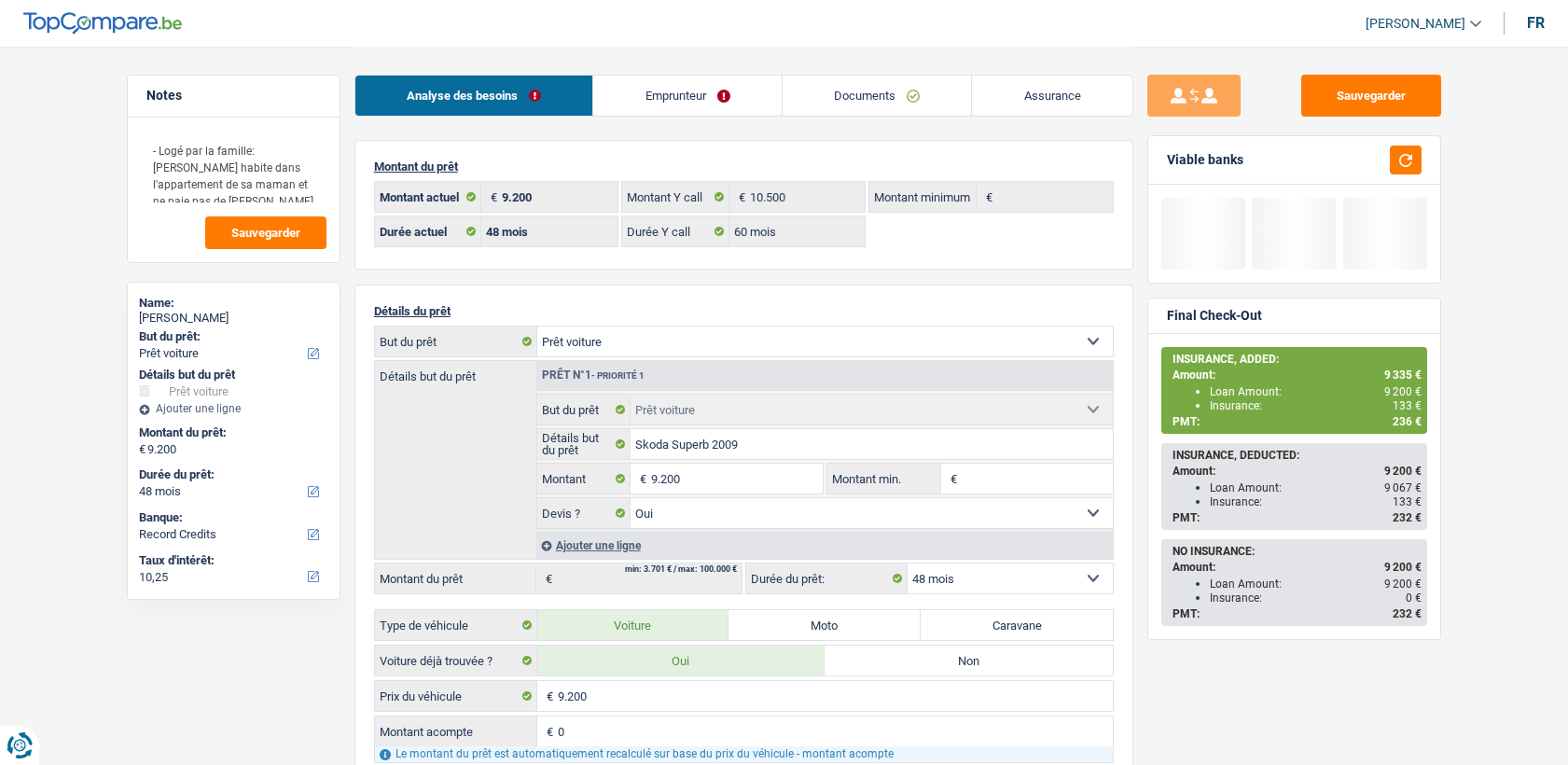
select select "car"
select select "48"
select select "record credits"
click at [925, 86] on link "Documents" at bounding box center [877, 95] width 190 height 41
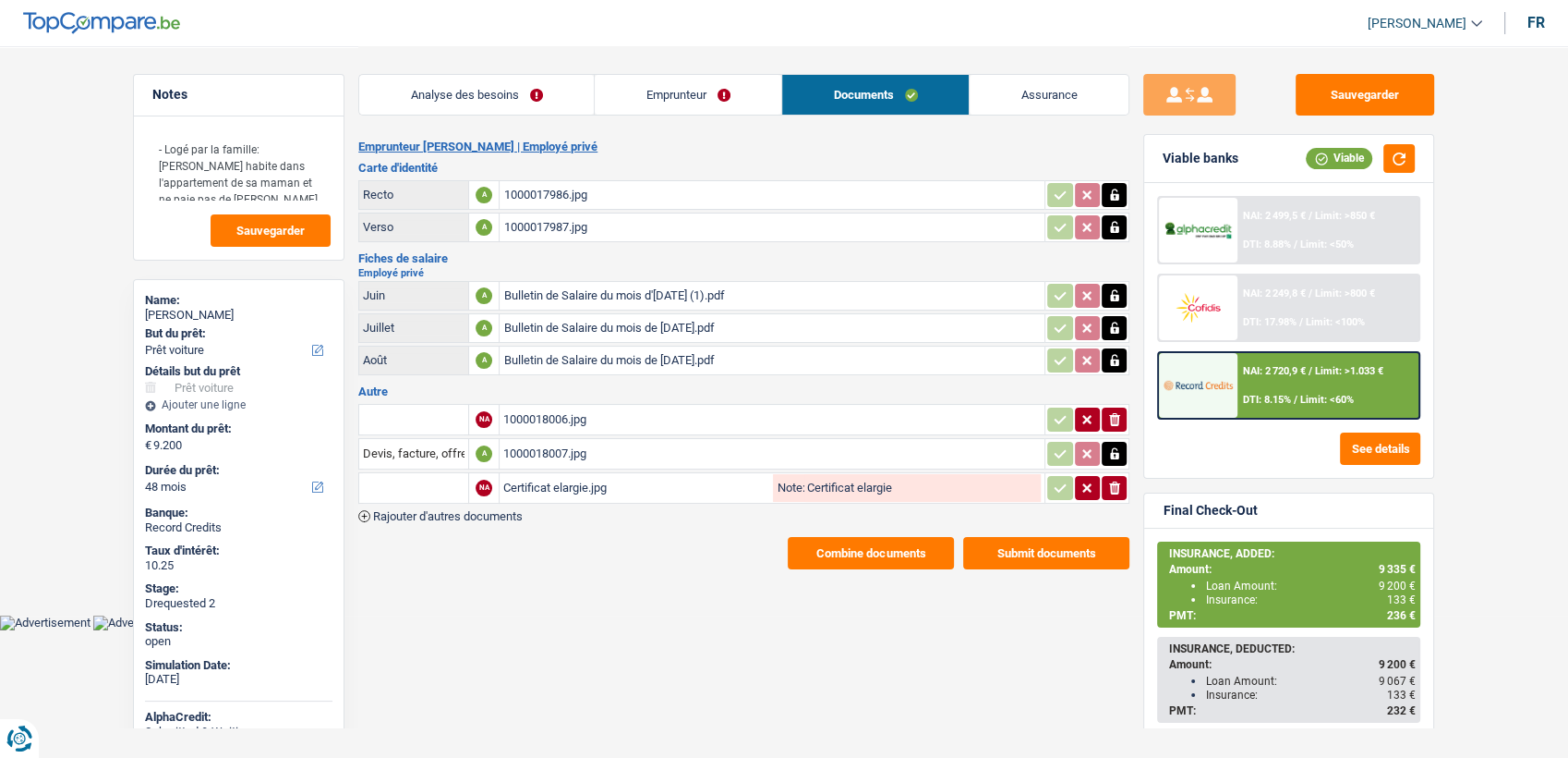
click at [849, 550] on button "Combine documents" at bounding box center [871, 552] width 166 height 32
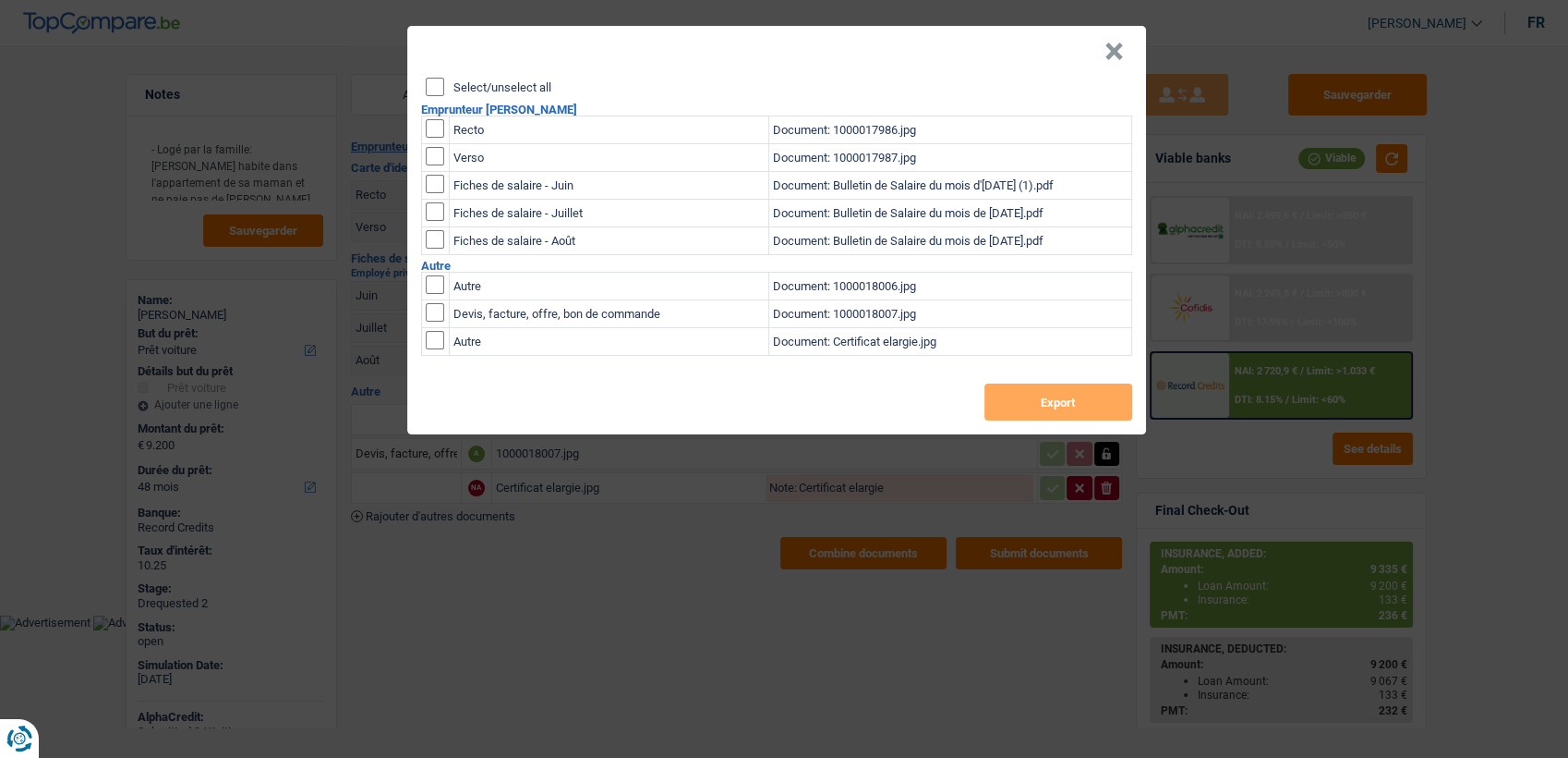
drag, startPoint x: 439, startPoint y: 79, endPoint x: 714, endPoint y: 166, distance: 288.4
click at [438, 80] on input "Select/unselect all" at bounding box center [435, 86] width 19 height 19
checkbox input "true"
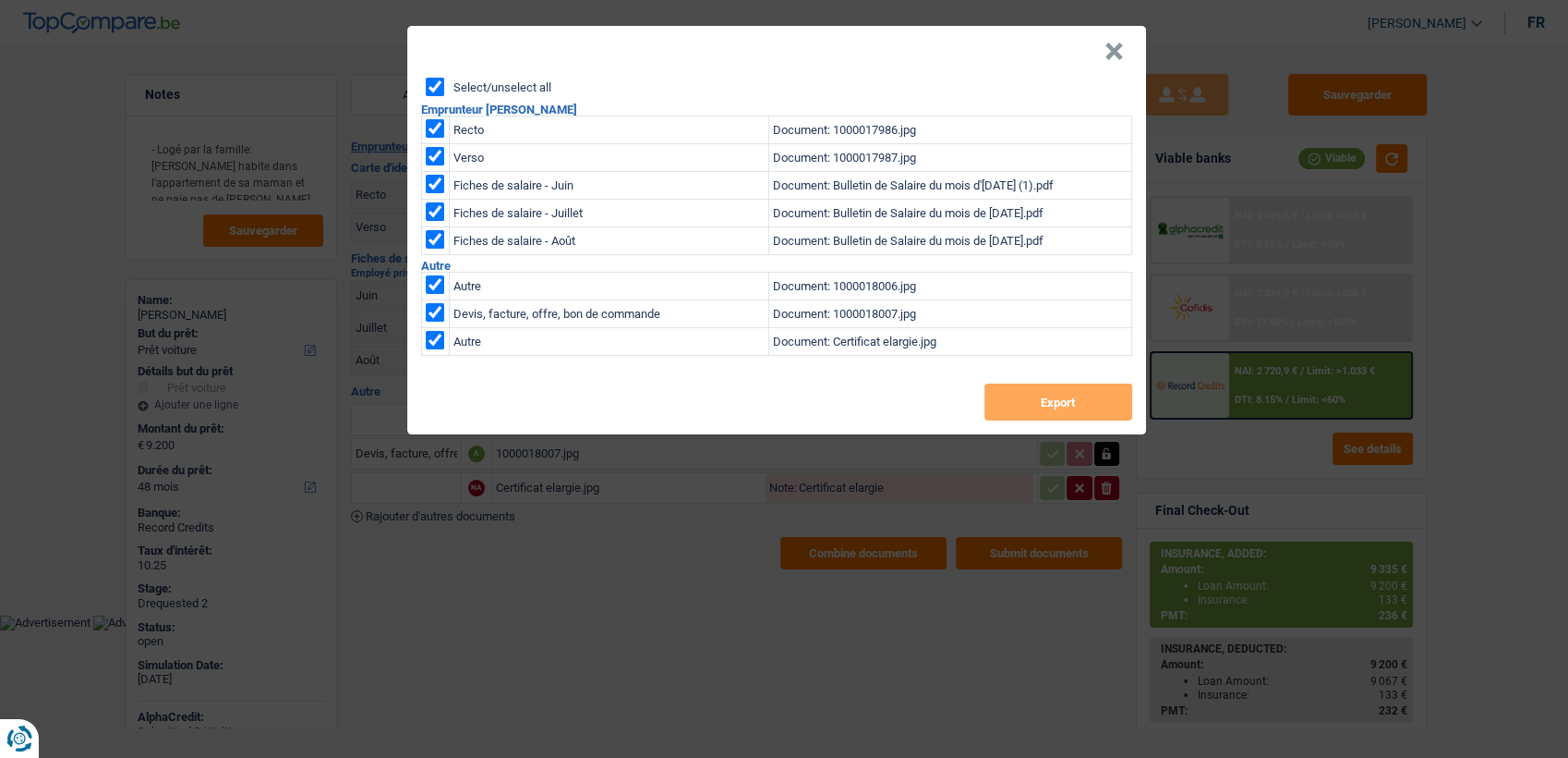
checkbox input "true"
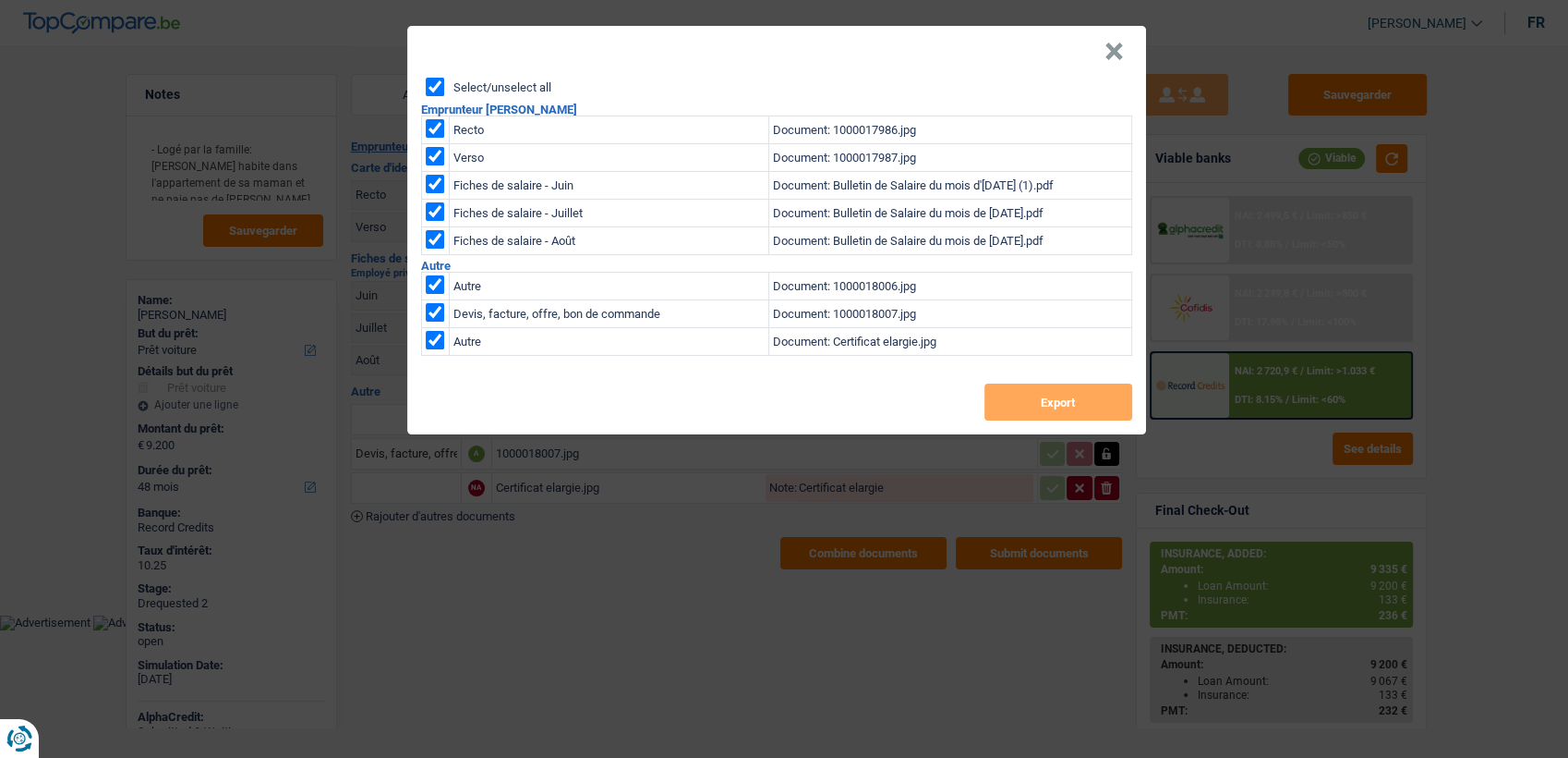
checkbox input "true"
click at [1056, 411] on button "Export" at bounding box center [1058, 402] width 148 height 37
drag, startPoint x: 1107, startPoint y: 65, endPoint x: 1112, endPoint y: 55, distance: 11.2
click at [1109, 59] on button "×" at bounding box center [1114, 51] width 20 height 19
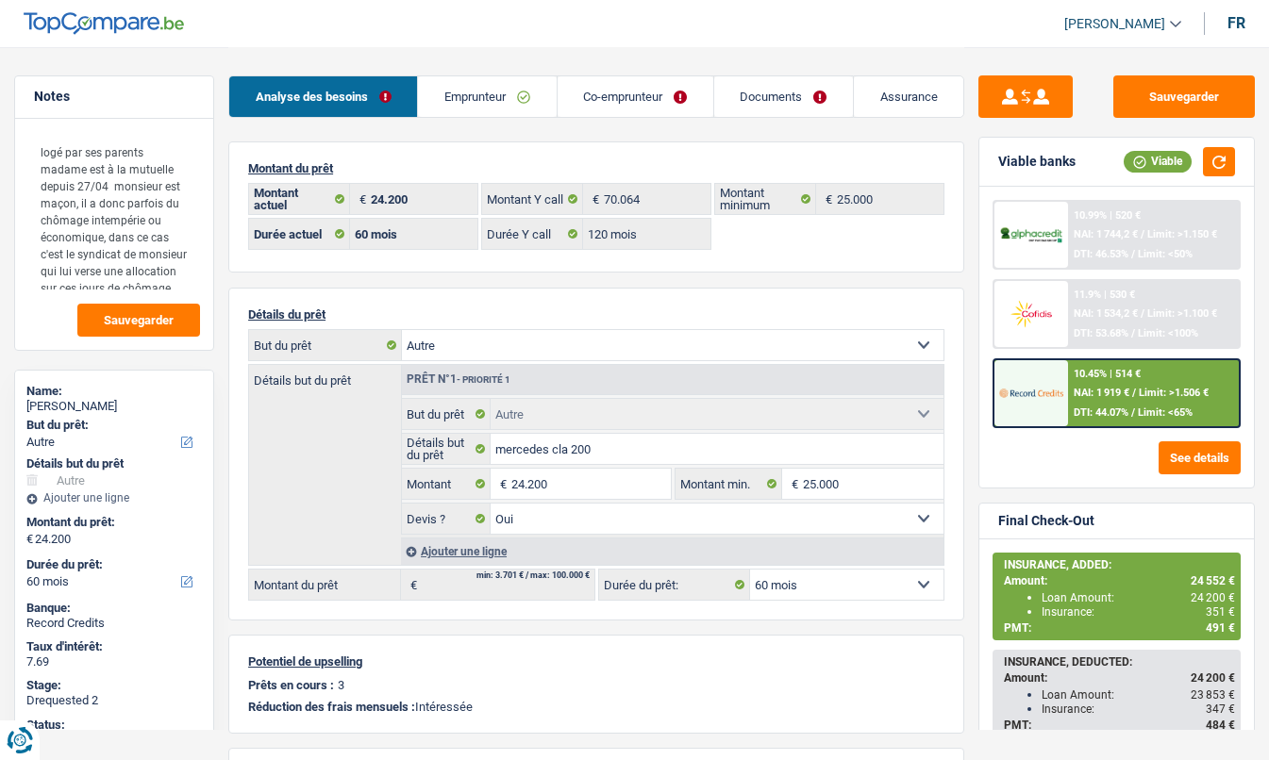
select select "other"
select select "60"
select select "120"
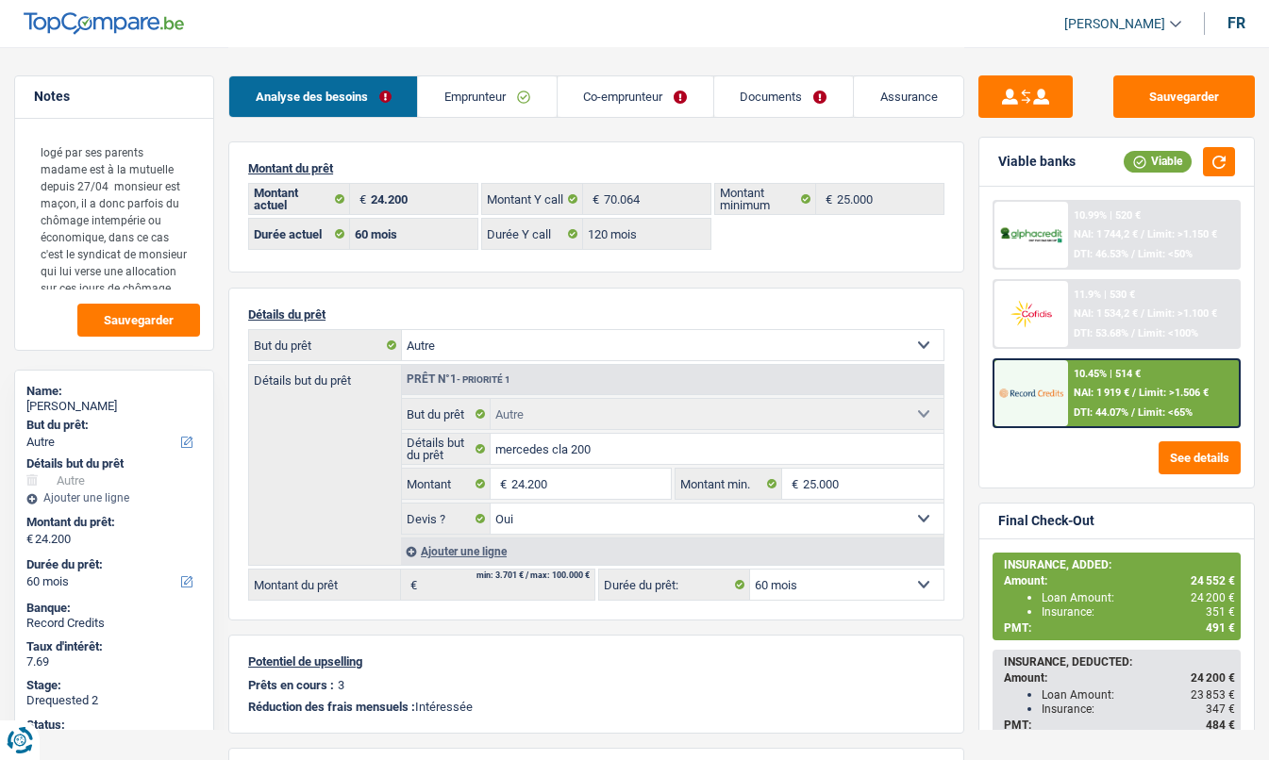
select select "other"
select select "yes"
select select "60"
click at [916, 77] on link "Assurance" at bounding box center [908, 96] width 109 height 41
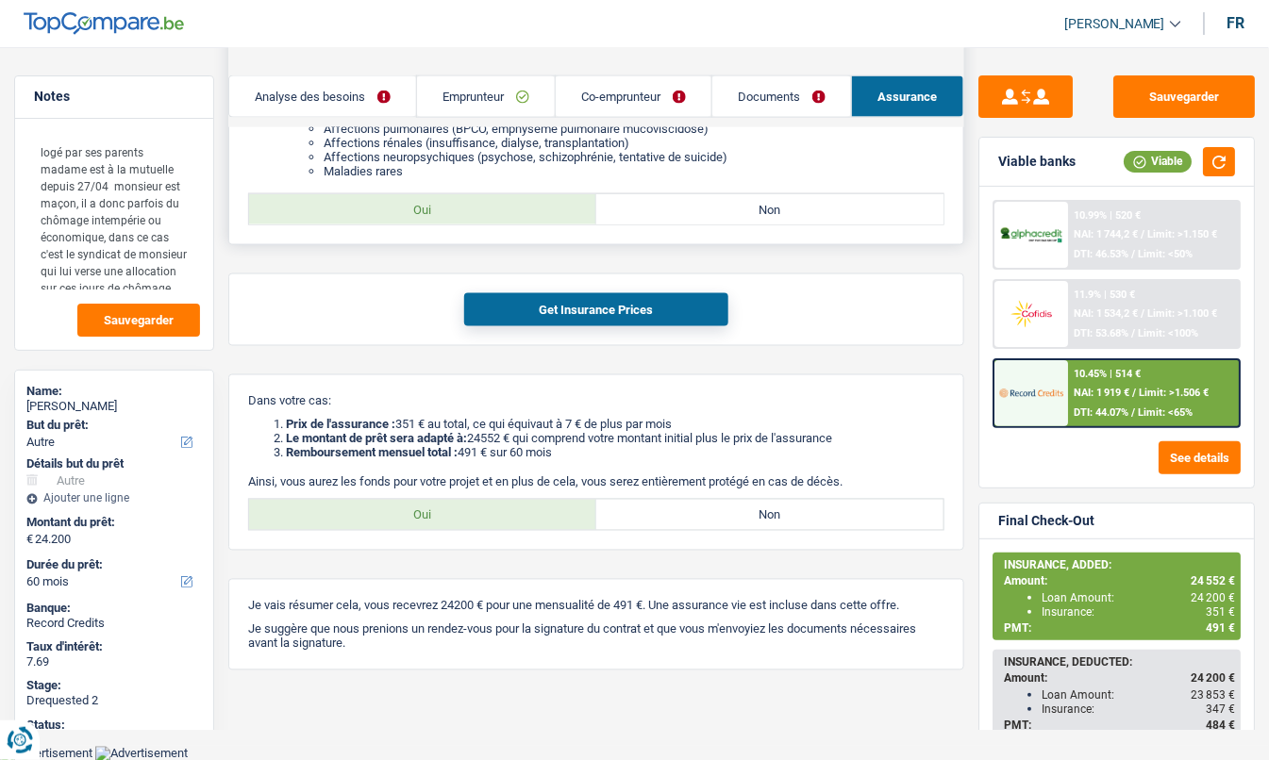
scroll to position [794, 0]
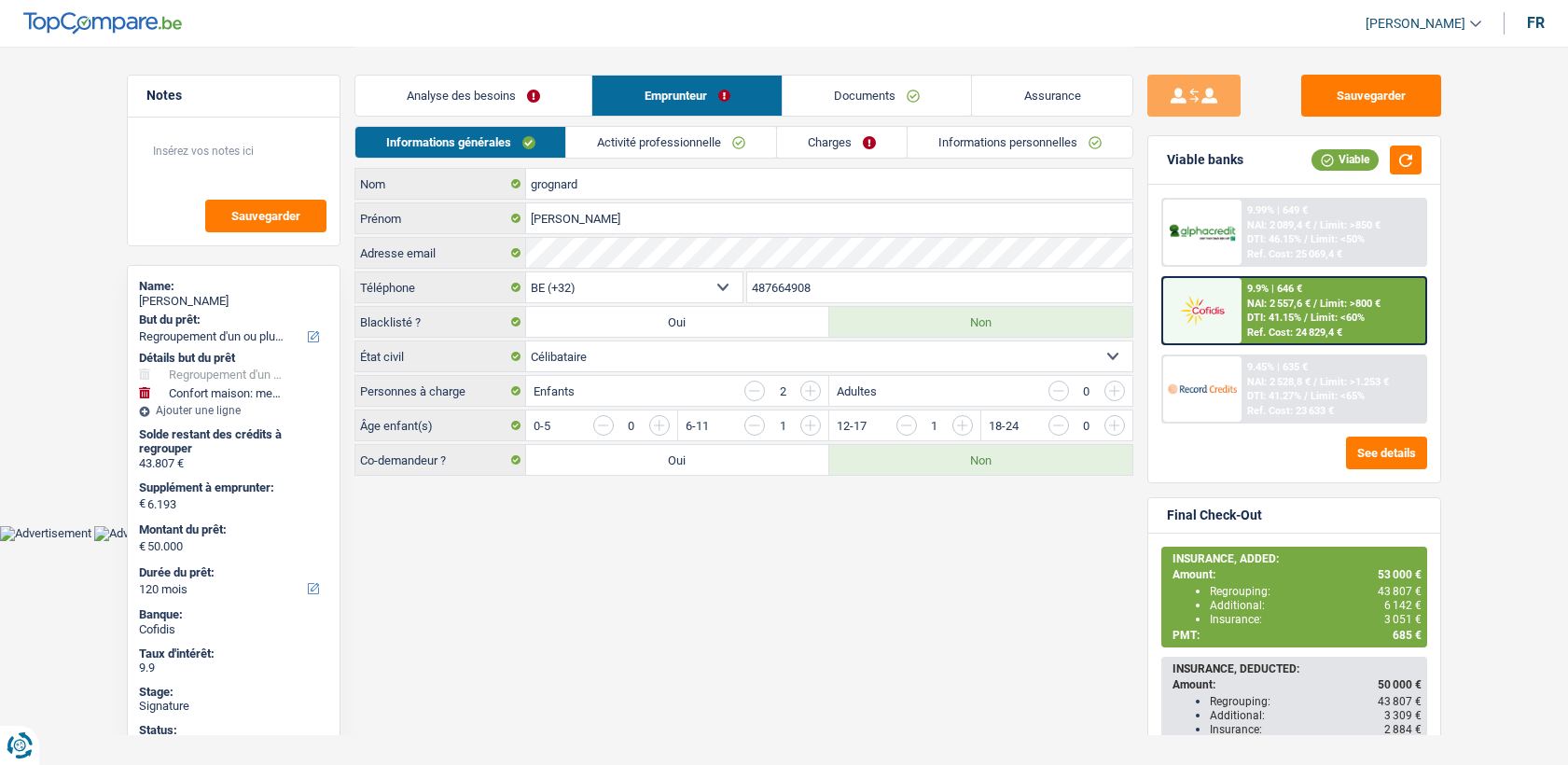
select select "refinancing"
select select "household"
select select "120"
select select "32"
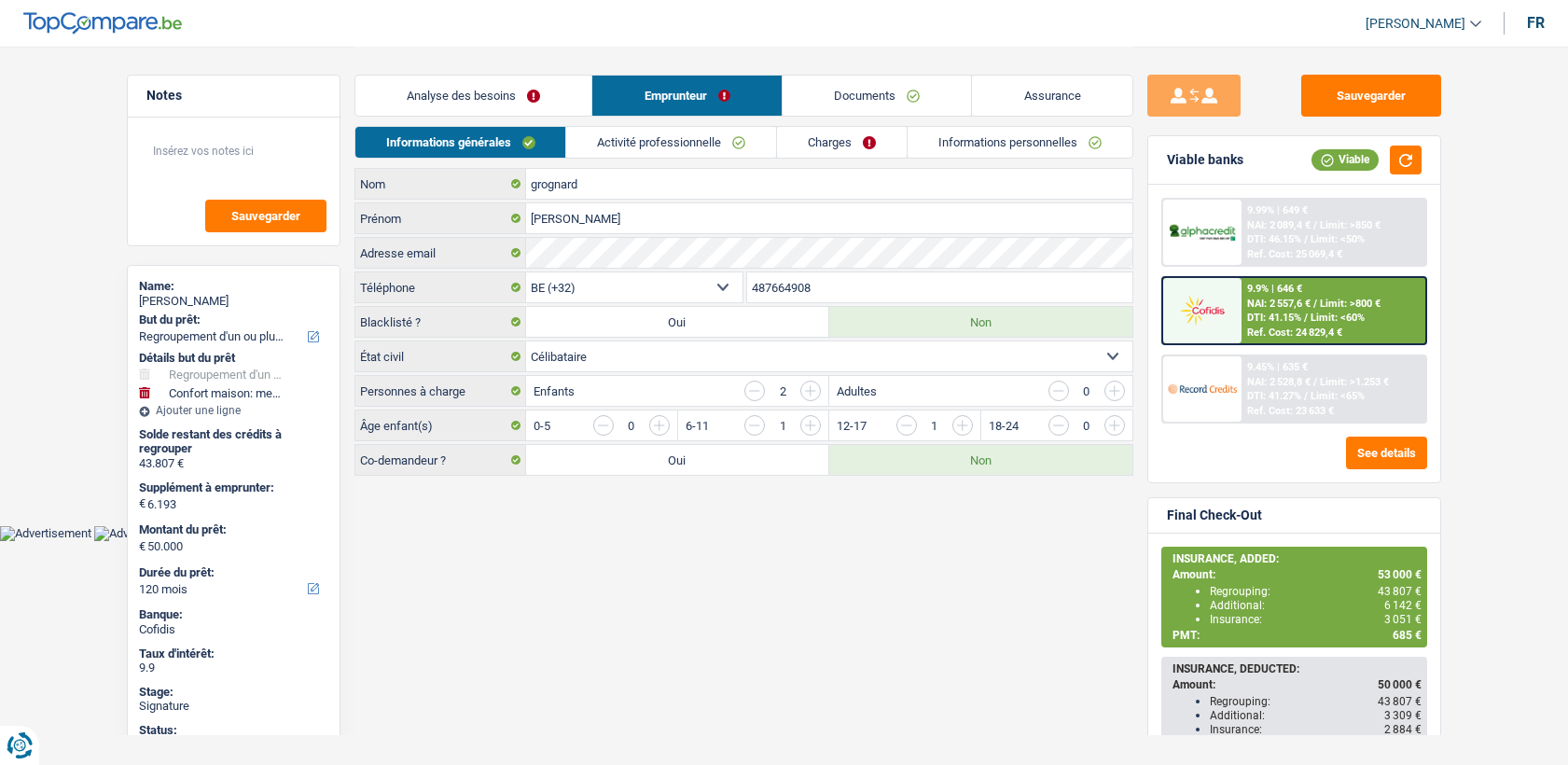
select select "single"
select select "rents"
select select "BE"
select select "personalLoan"
select select "120"
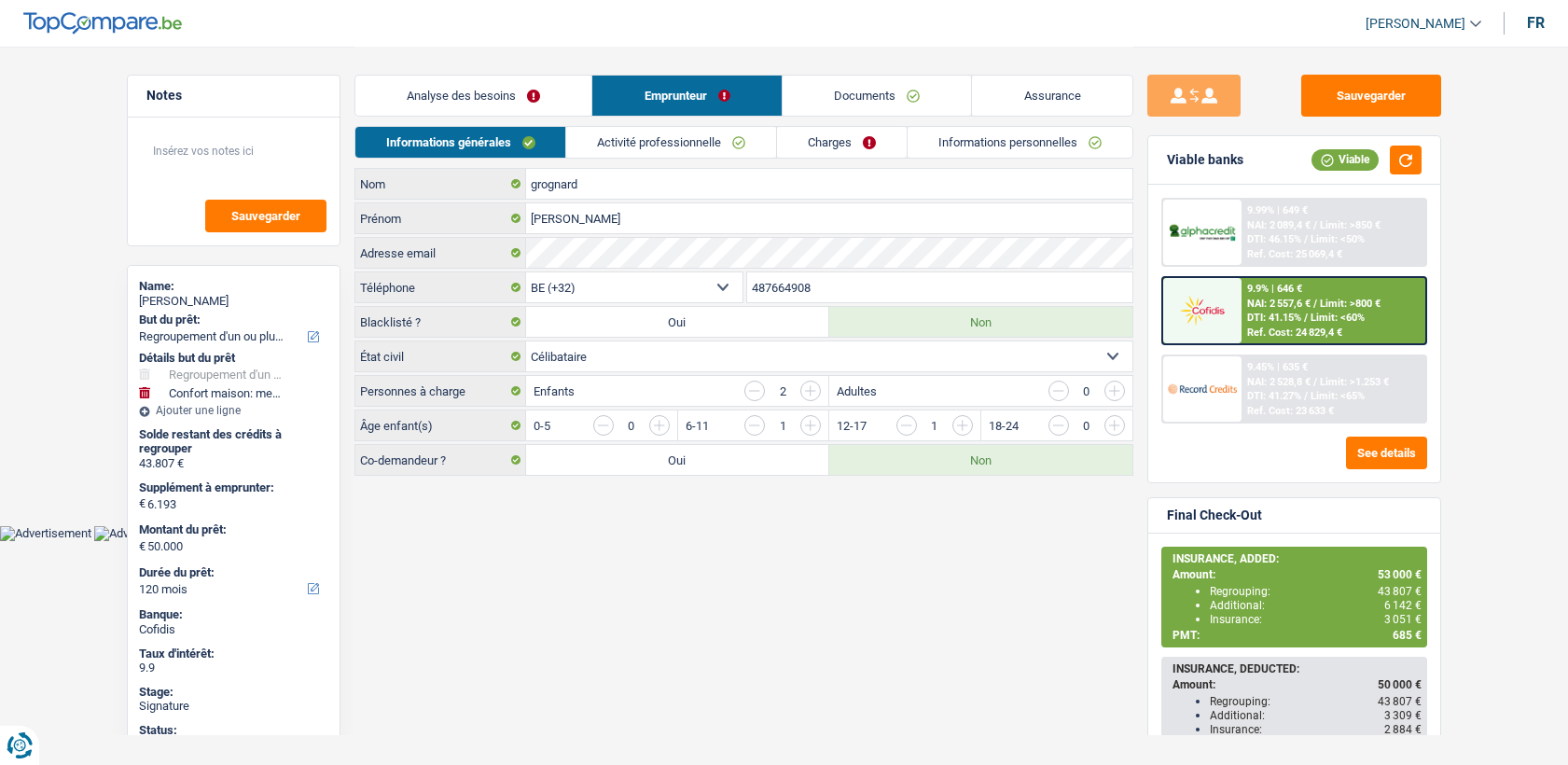
select select "personalLoan"
select select "144"
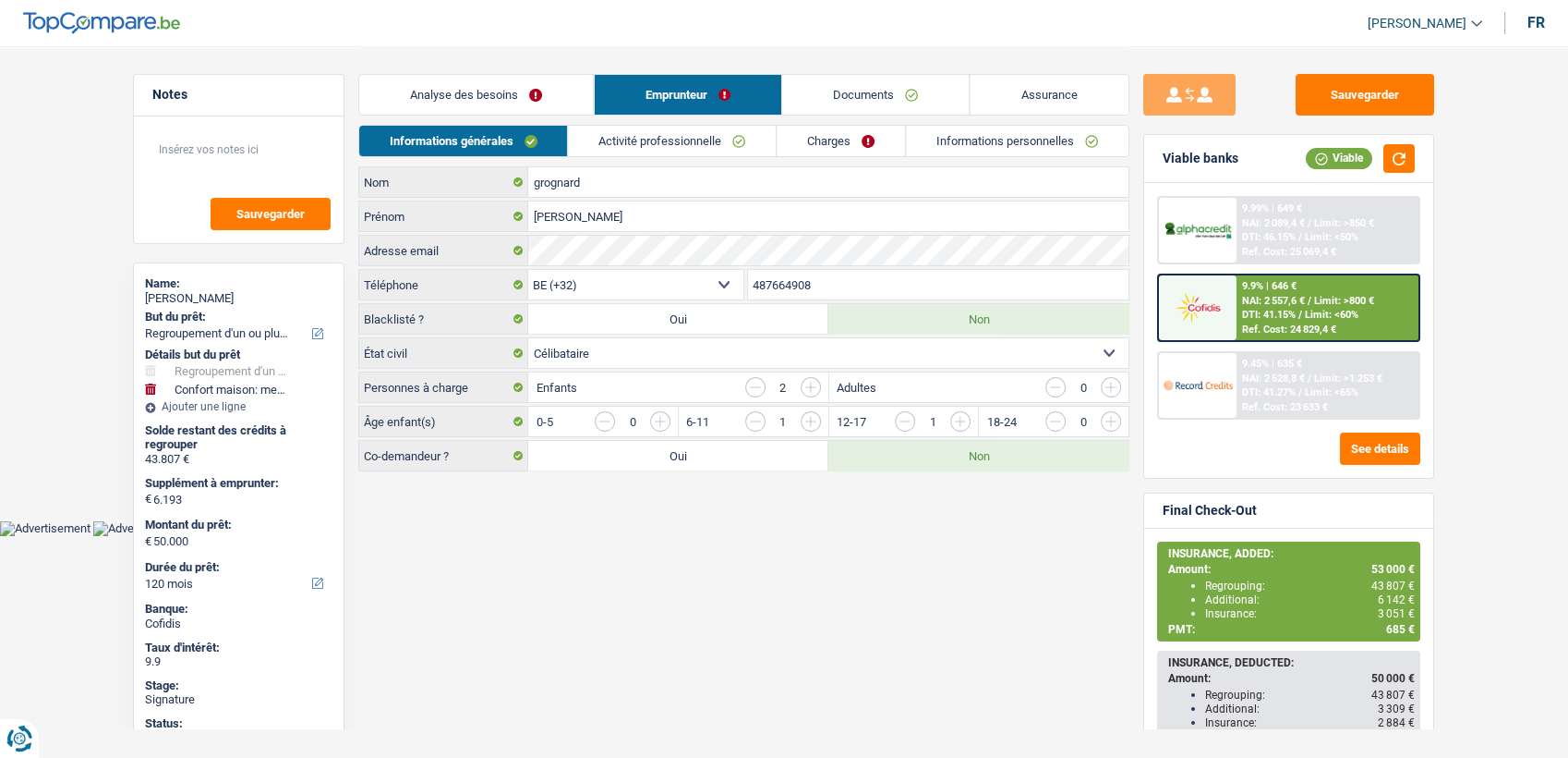
click at [722, 124] on li "Activité professionnelle" at bounding box center [671, 140] width 208 height 32
click at [787, 139] on link "Charges" at bounding box center [841, 140] width 128 height 30
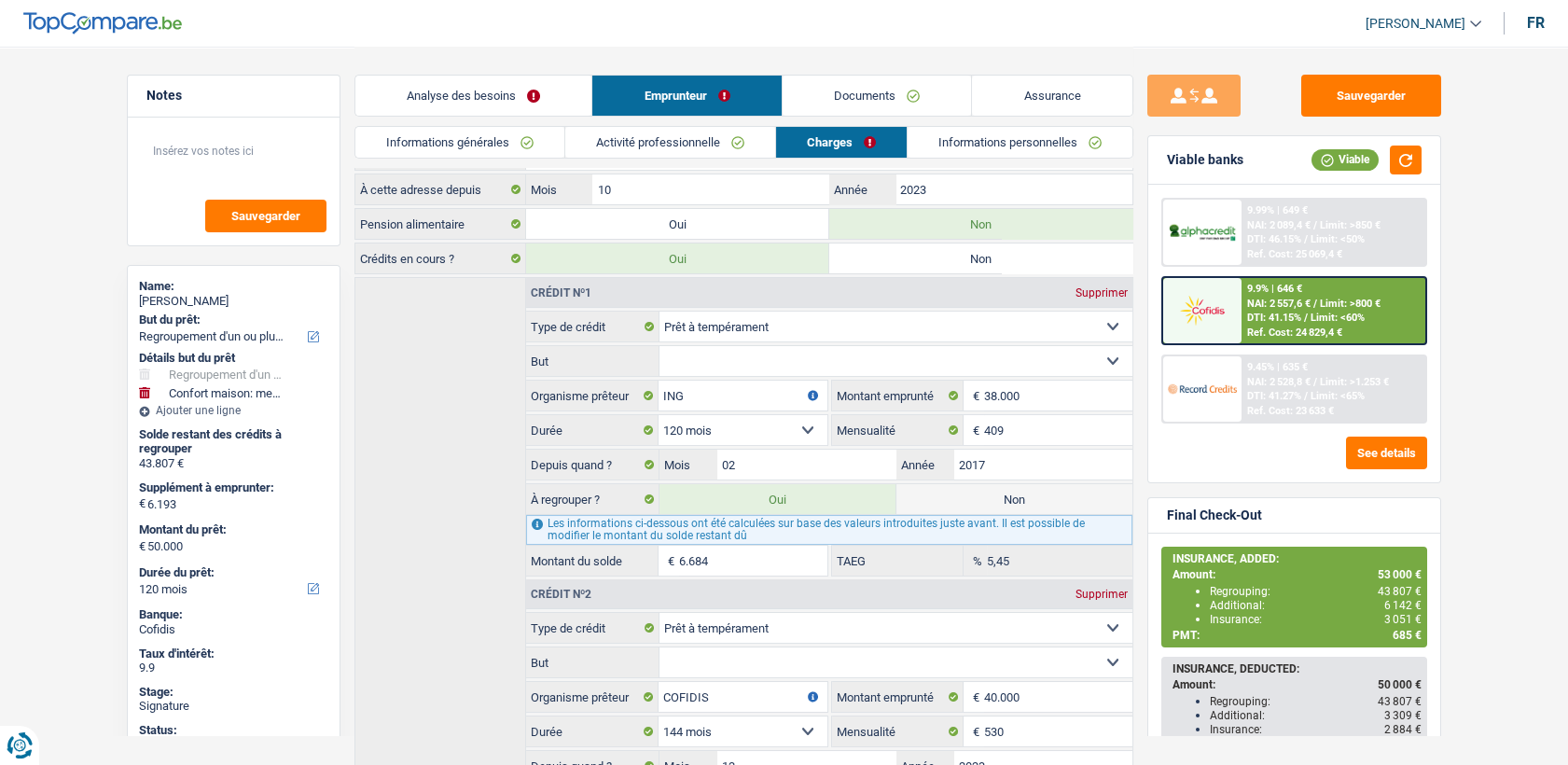
scroll to position [404, 0]
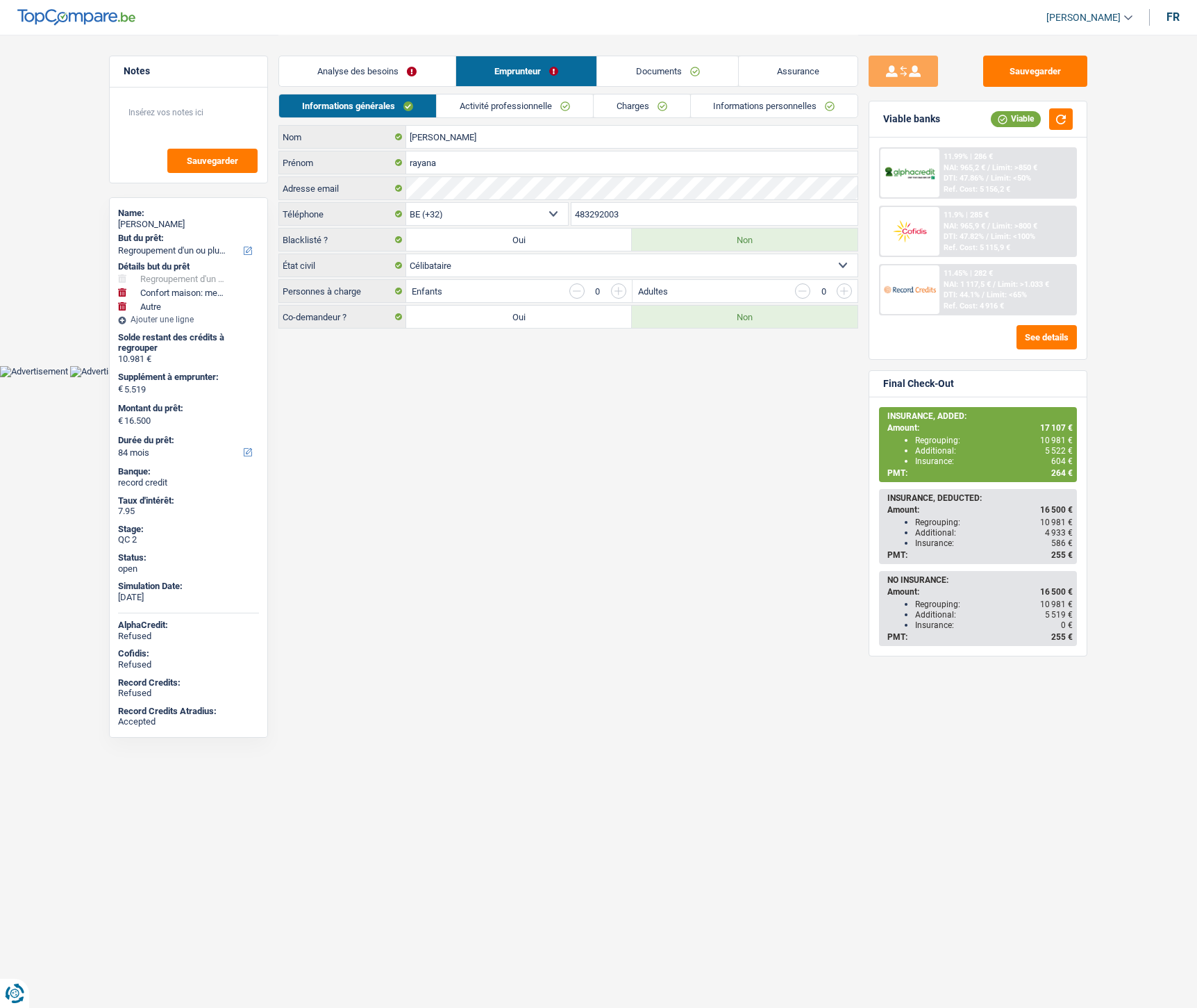
select select "refinancing"
select select "household"
select select "other"
select select "84"
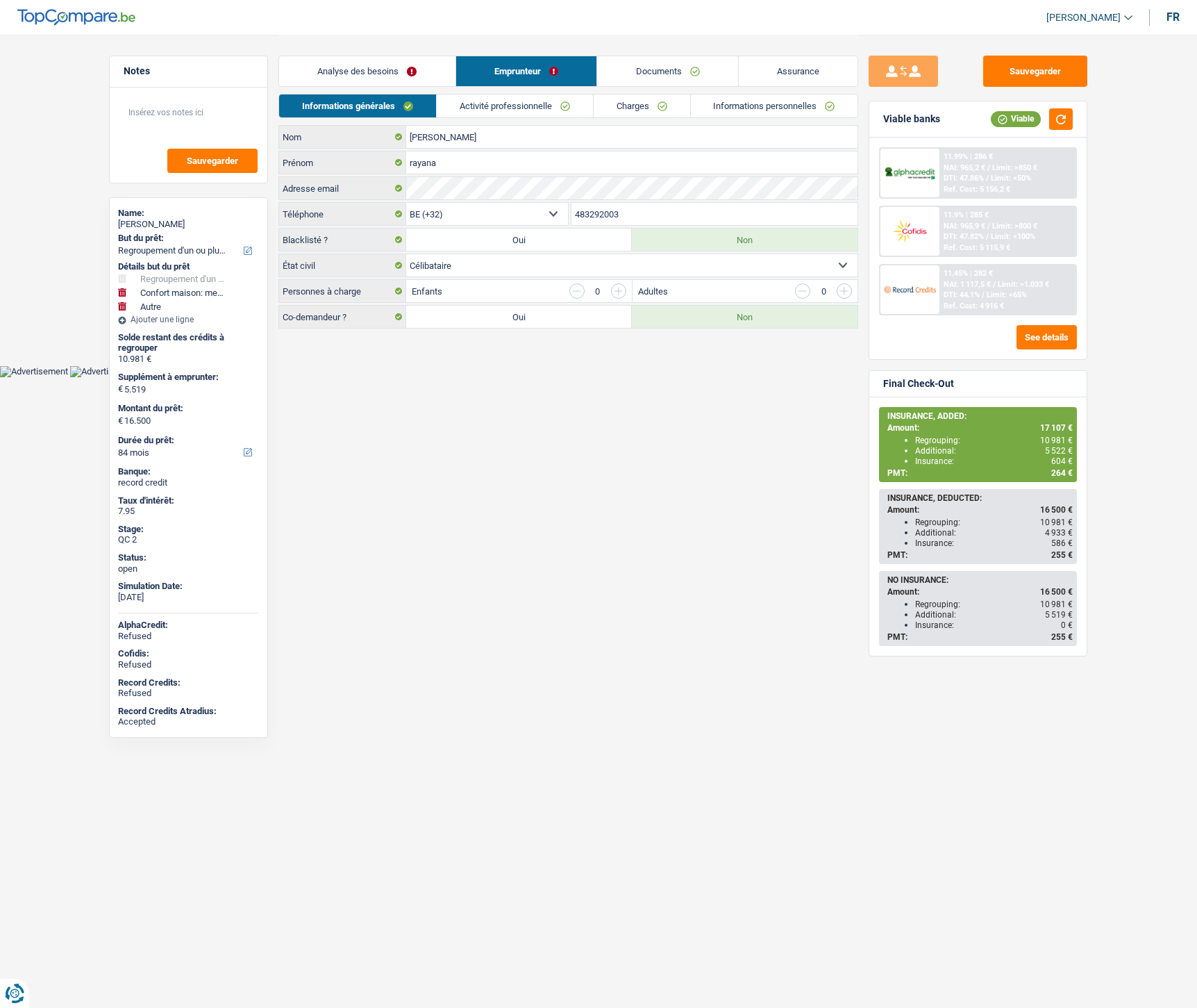
select select "32"
select select "single"
select select "rents"
select select "BE"
select select "carLoan"
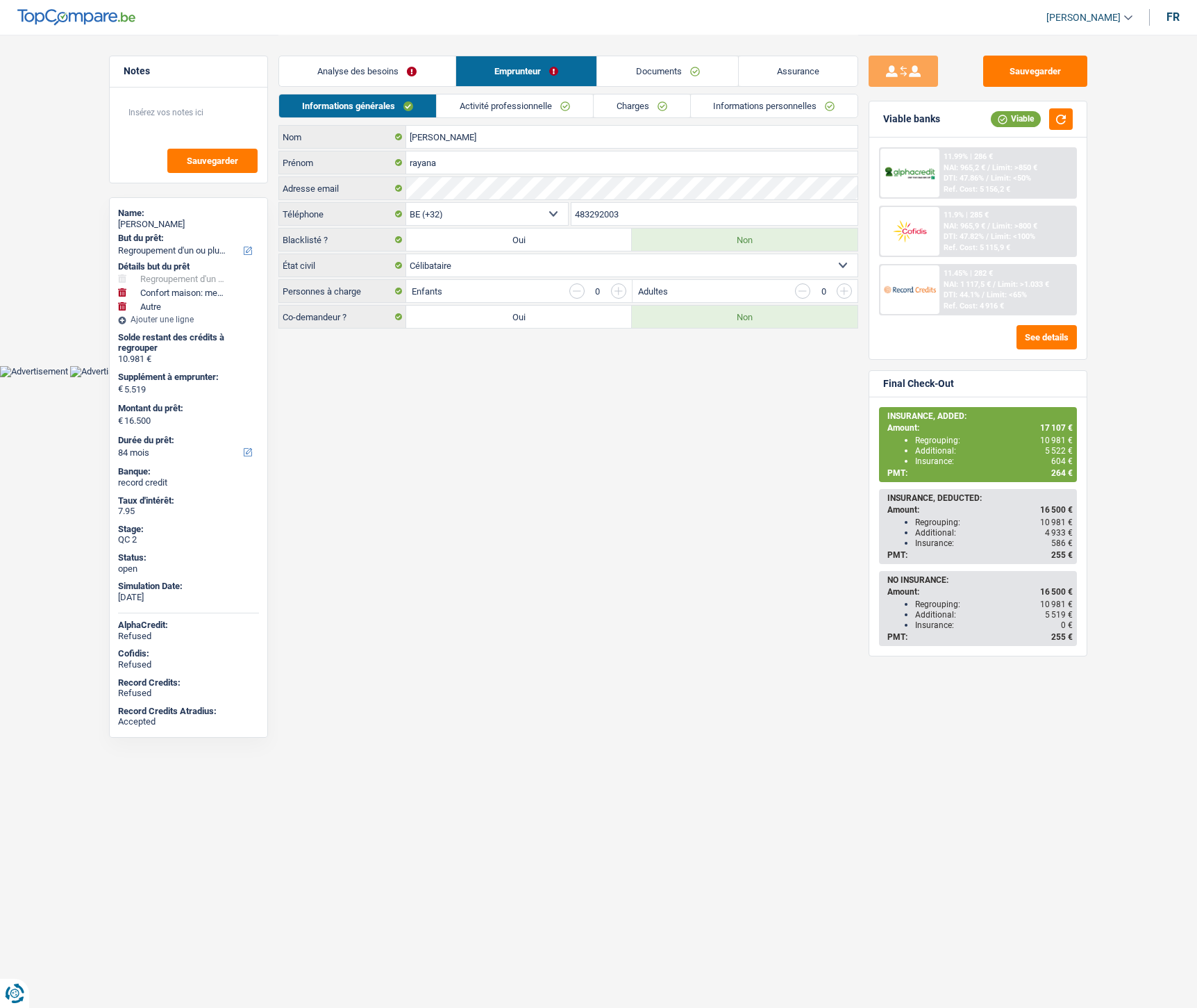
select select "60"
click at [488, 119] on div "Informations générales Activité professionnelle Charges Informations personnell…" at bounding box center [568, 109] width 580 height 31
click at [493, 107] on link "Activité professionnelle" at bounding box center [515, 105] width 156 height 23
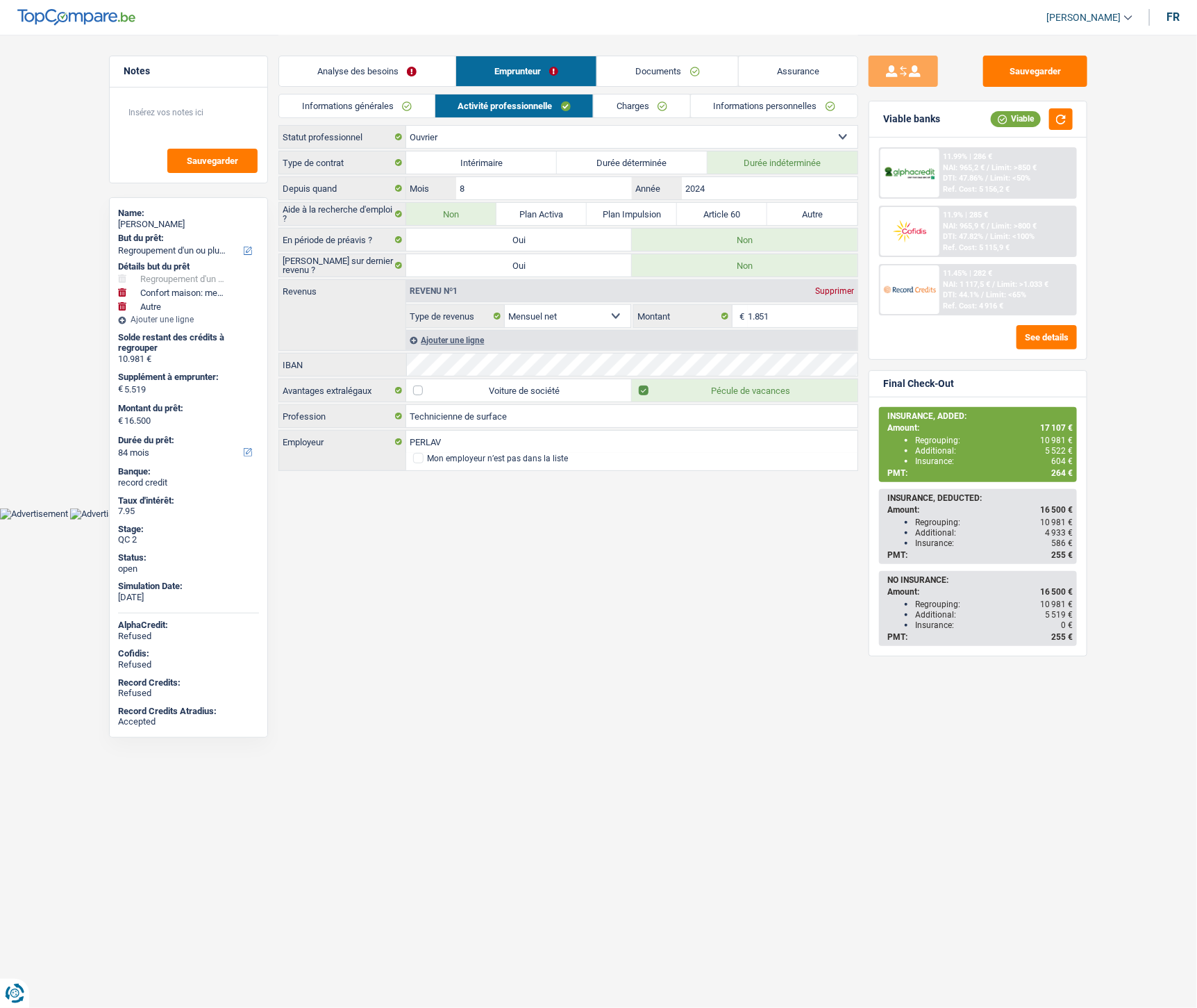
click at [584, 108] on link "Activité professionnelle" at bounding box center [514, 105] width 158 height 23
click at [631, 105] on link "Charges" at bounding box center [642, 105] width 96 height 23
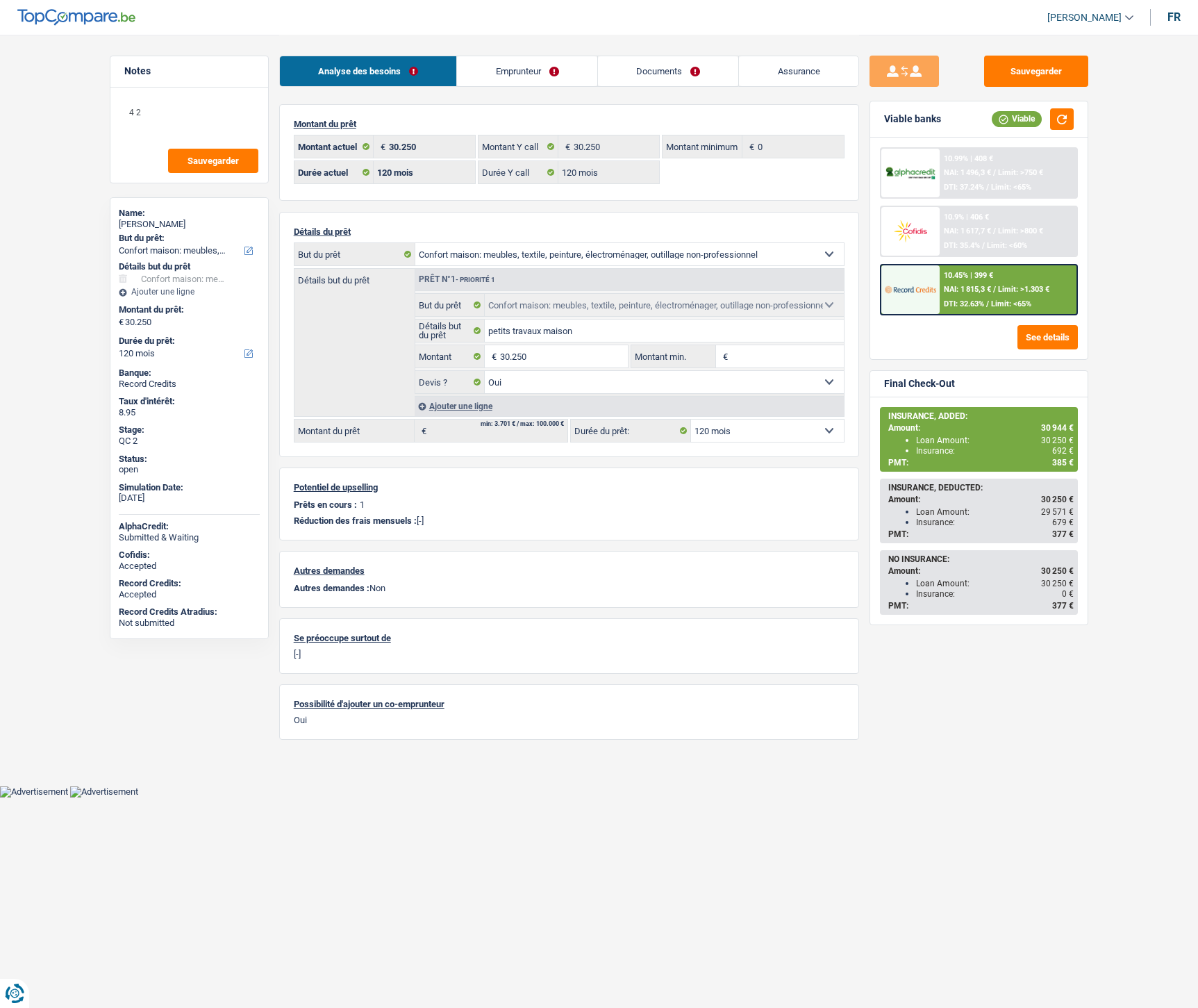
select select "household"
select select "120"
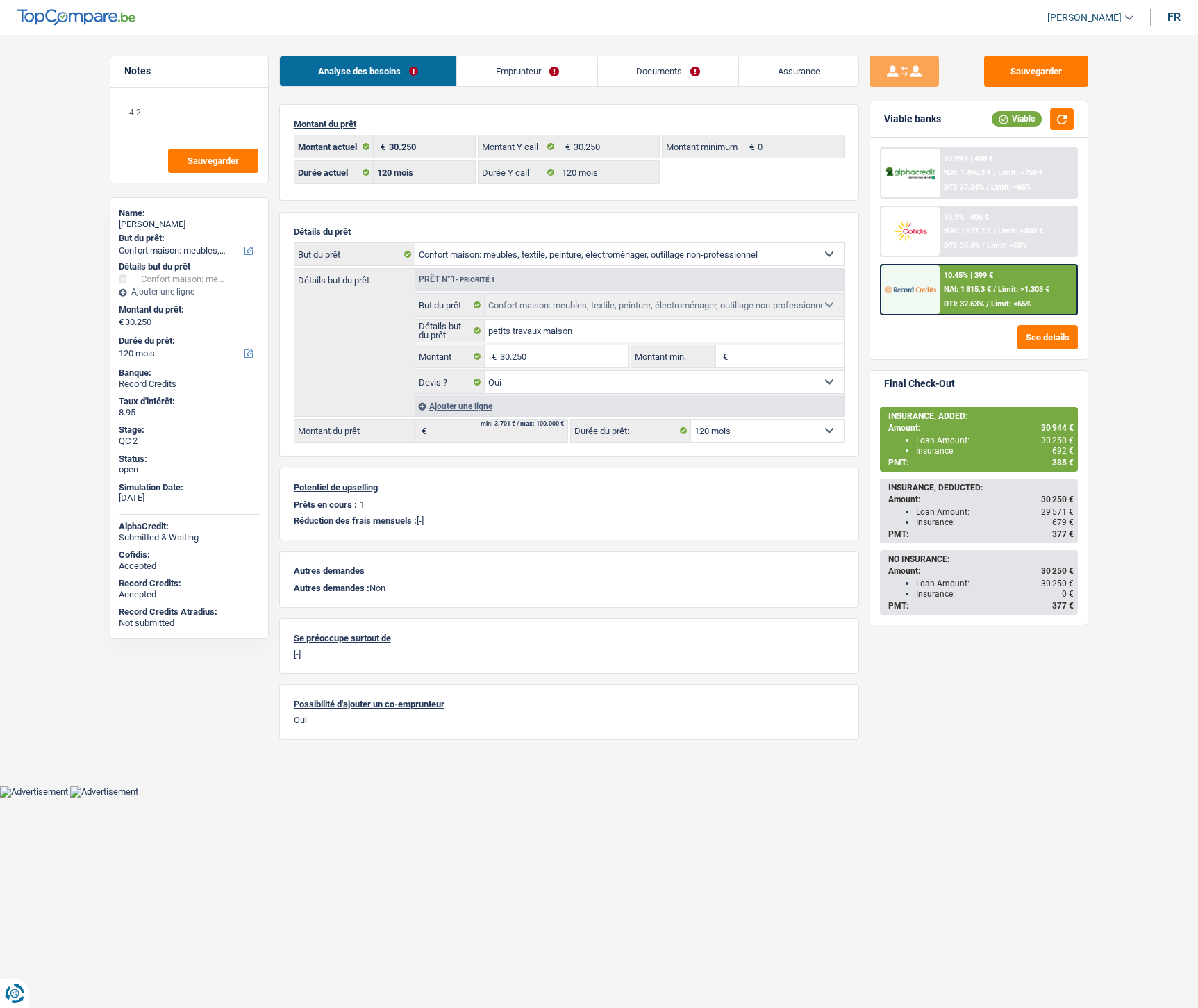
select select "household"
select select "yes"
select select "120"
select select "ownerWithMortgage"
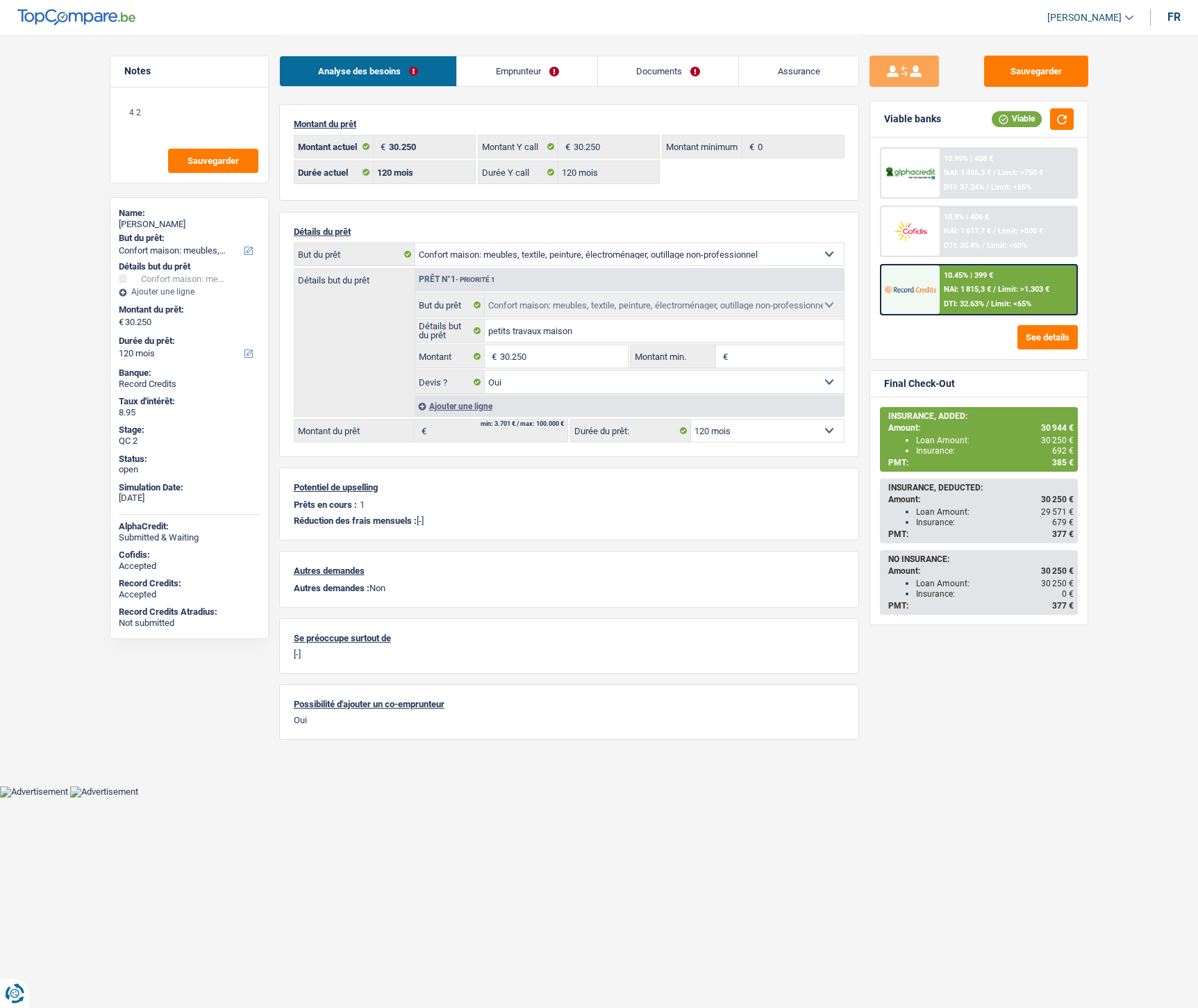
select select "BE"
select select "mortgage"
select select "360"
drag, startPoint x: 478, startPoint y: 80, endPoint x: 492, endPoint y: 80, distance: 14.0
click at [480, 80] on link "Emprunteur" at bounding box center [527, 71] width 141 height 30
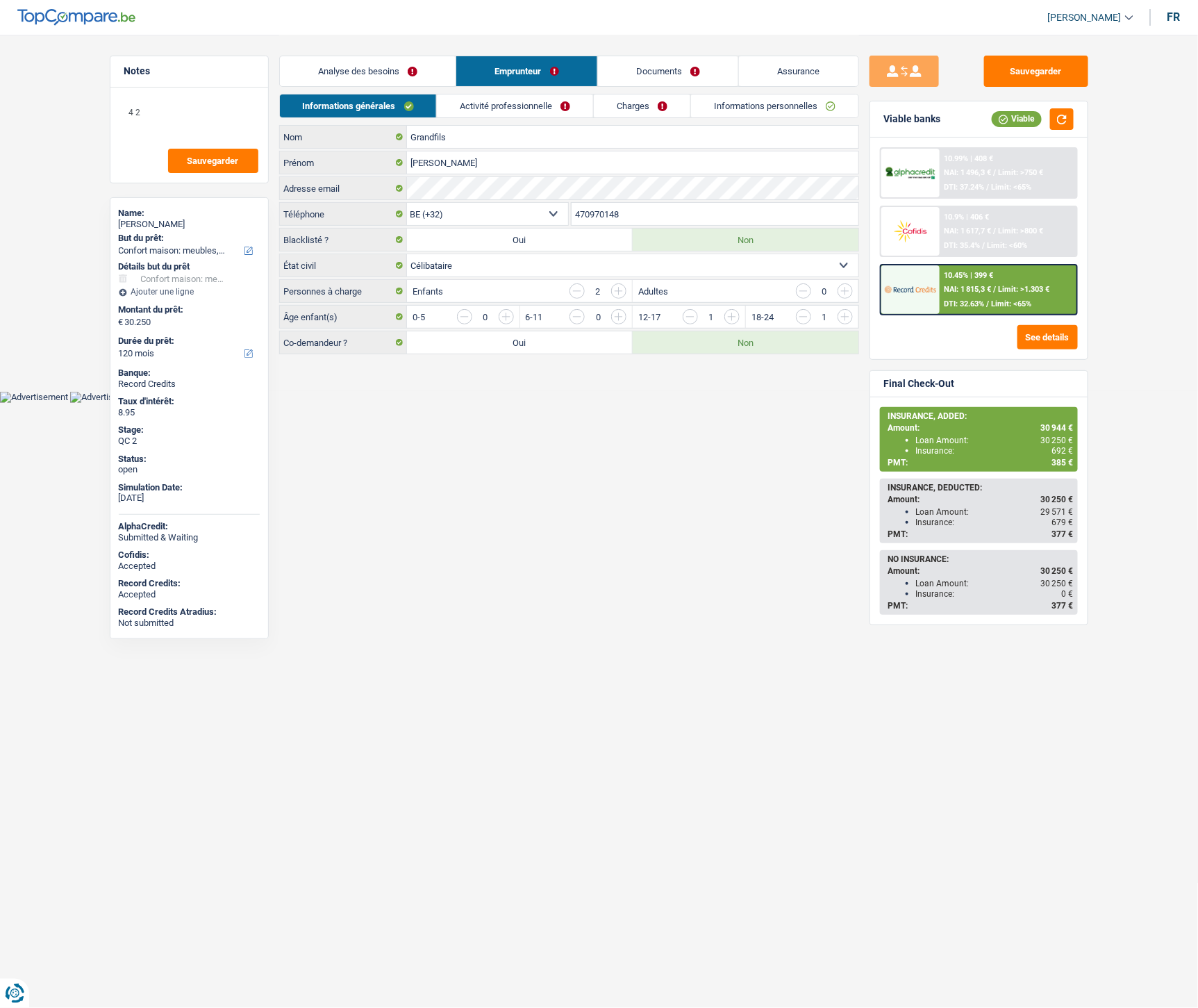
click at [521, 112] on link "Activité professionnelle" at bounding box center [515, 105] width 156 height 23
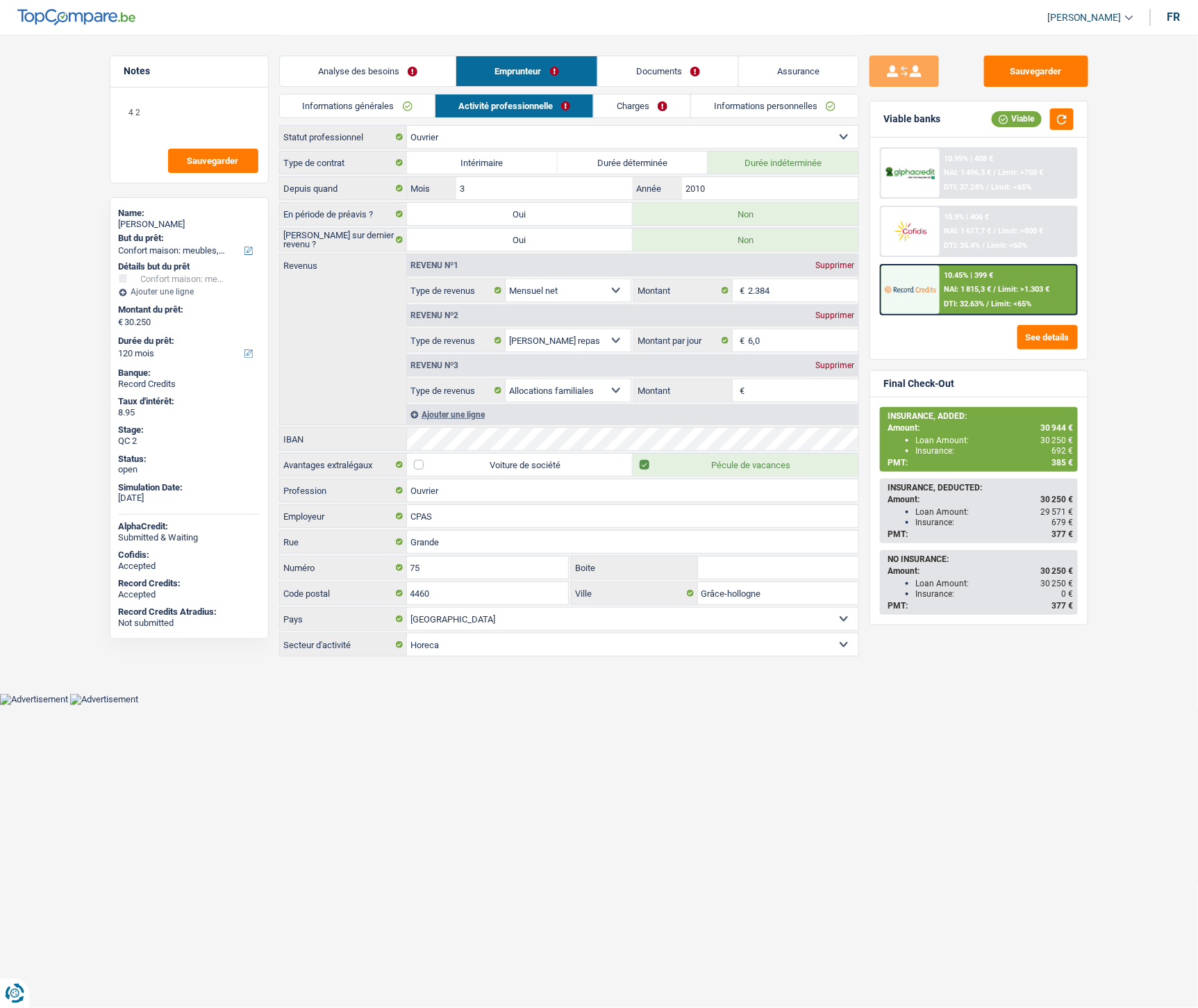
click at [644, 105] on link "Charges" at bounding box center [642, 105] width 96 height 23
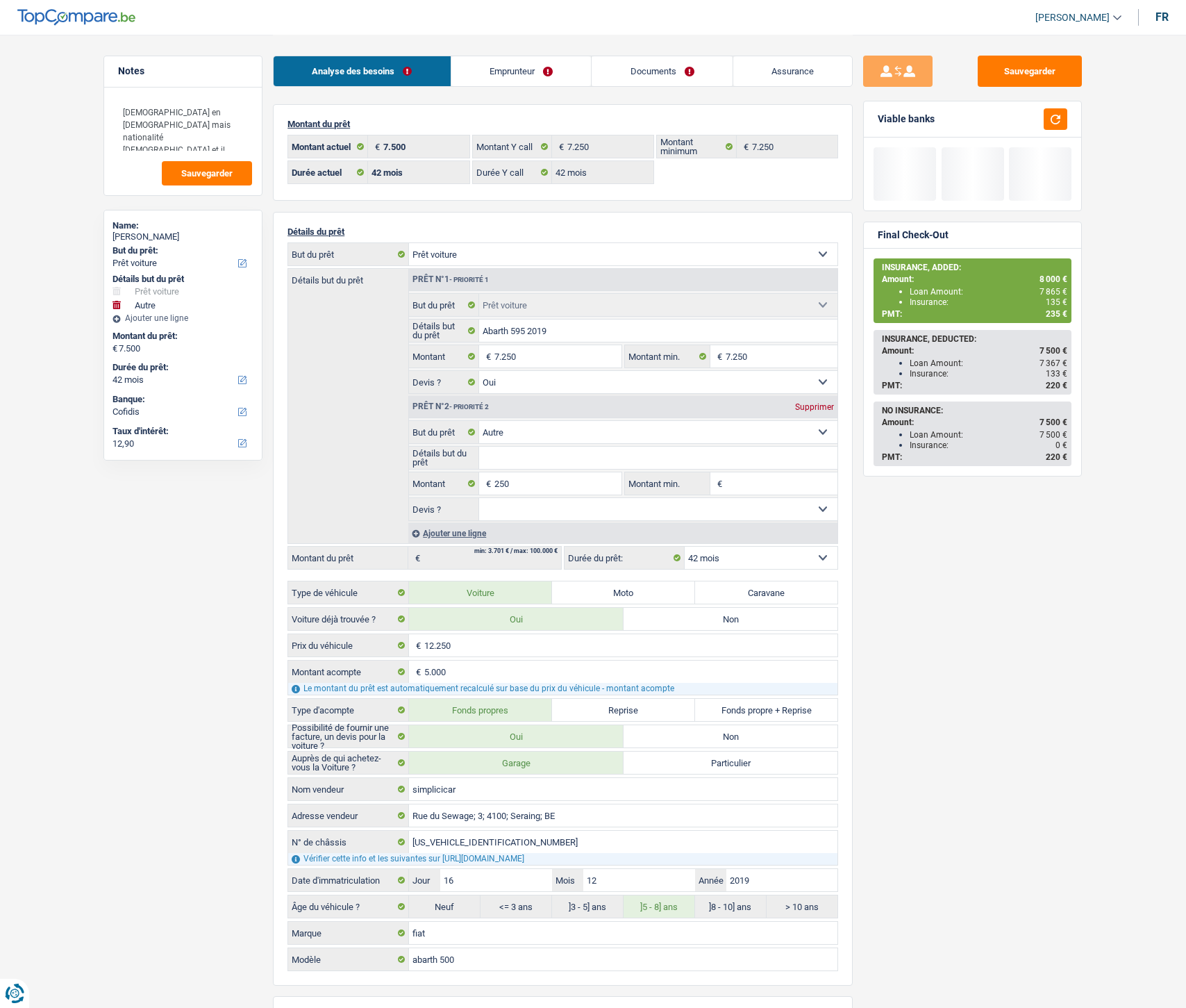
select select "car"
select select "other"
select select "42"
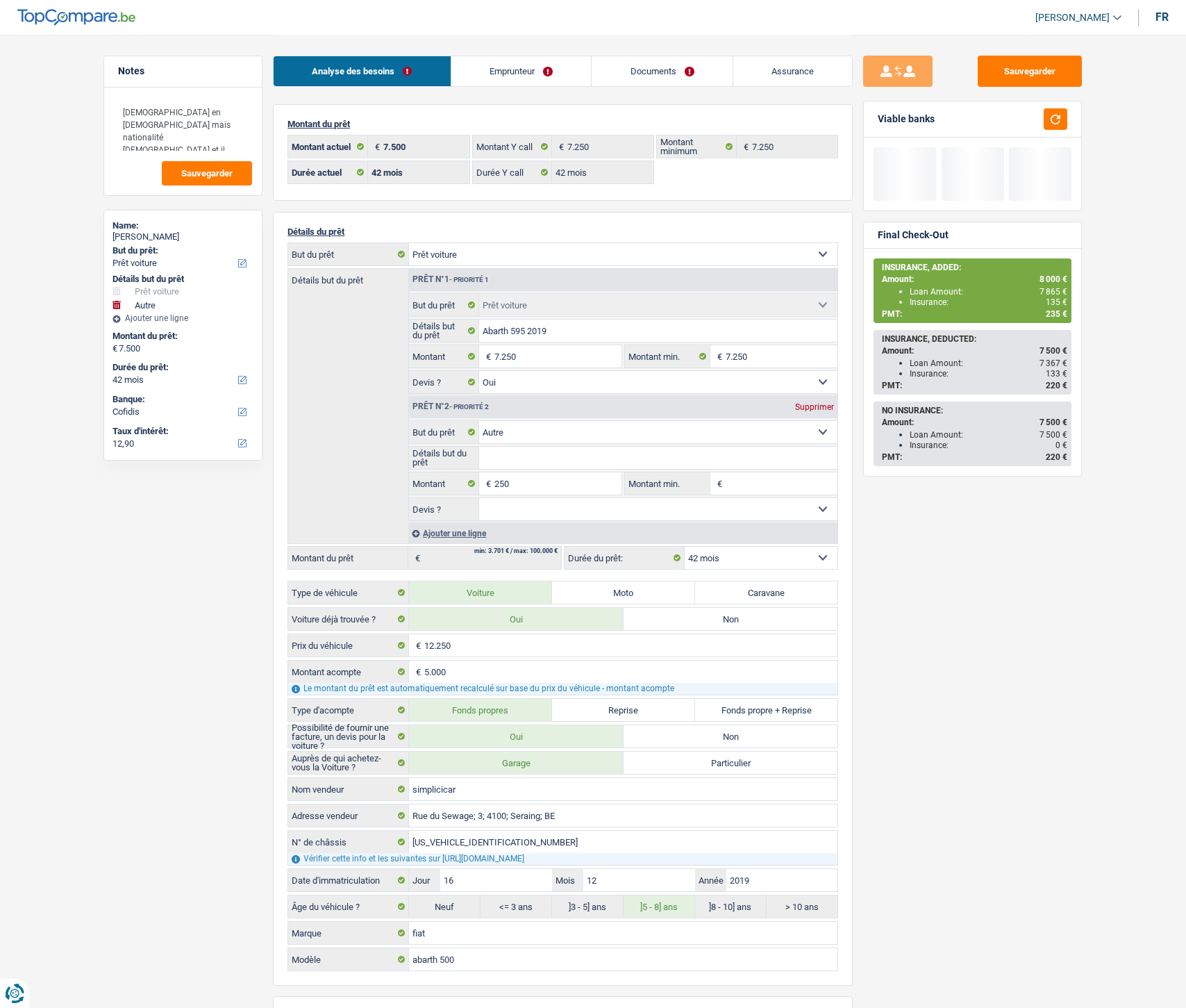
select select "42"
select select "car"
select select "yes"
select select "other"
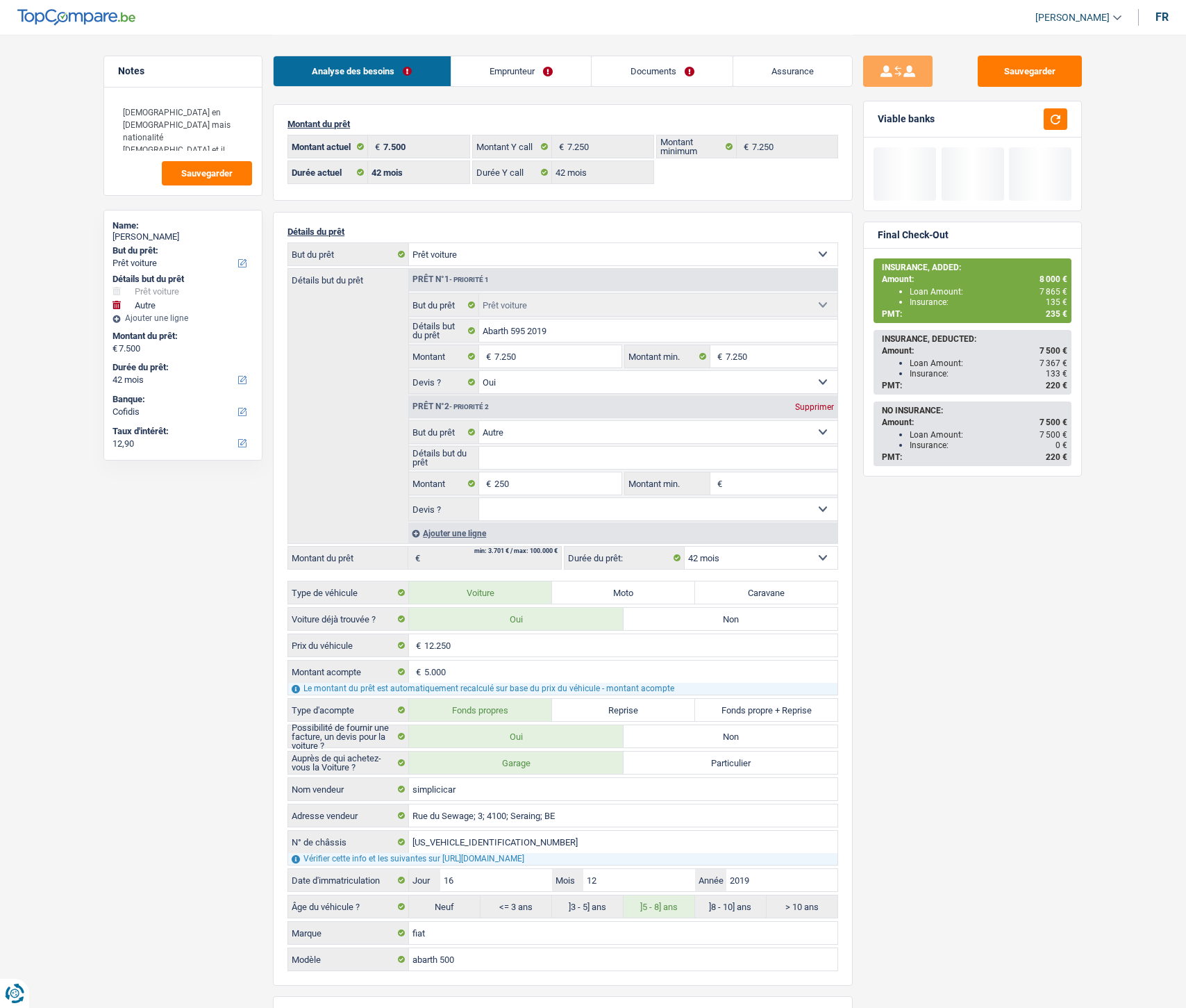
select select "42"
